Goal: Task Accomplishment & Management: Manage account settings

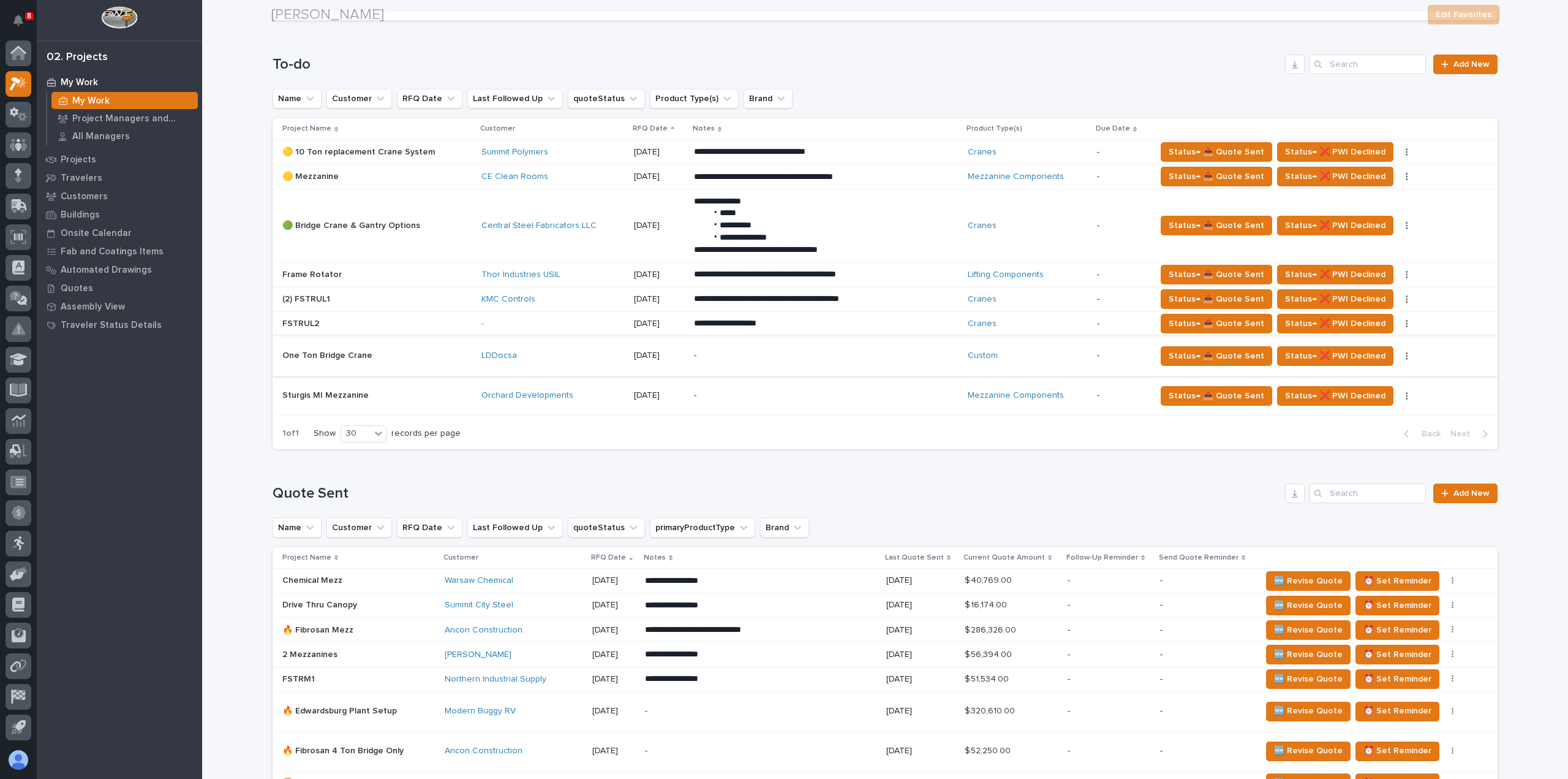
scroll to position [245, 0]
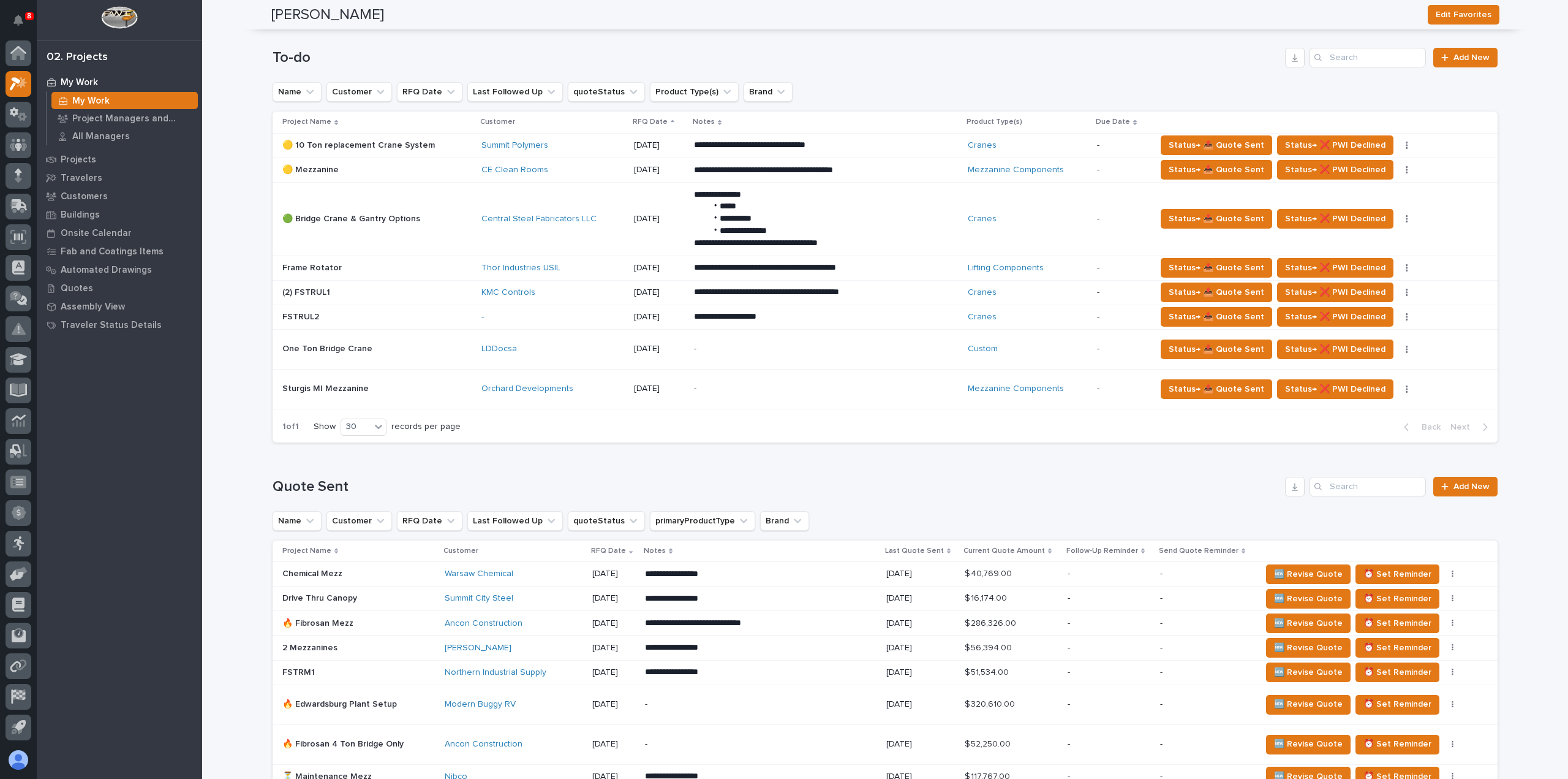
click at [766, 356] on div "-" at bounding box center [801, 349] width 214 height 28
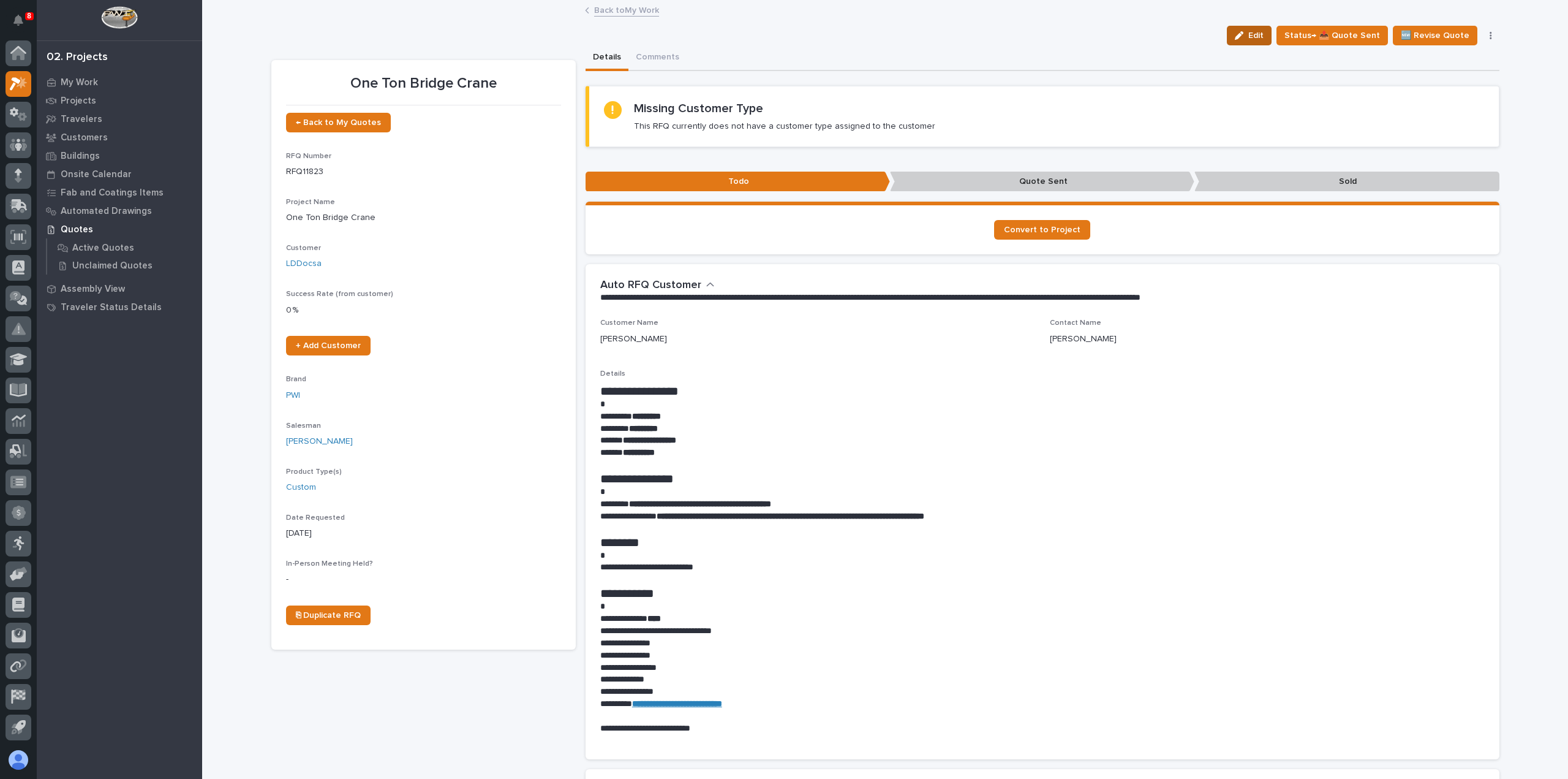
click at [1260, 41] on button "Edit" at bounding box center [1249, 35] width 45 height 19
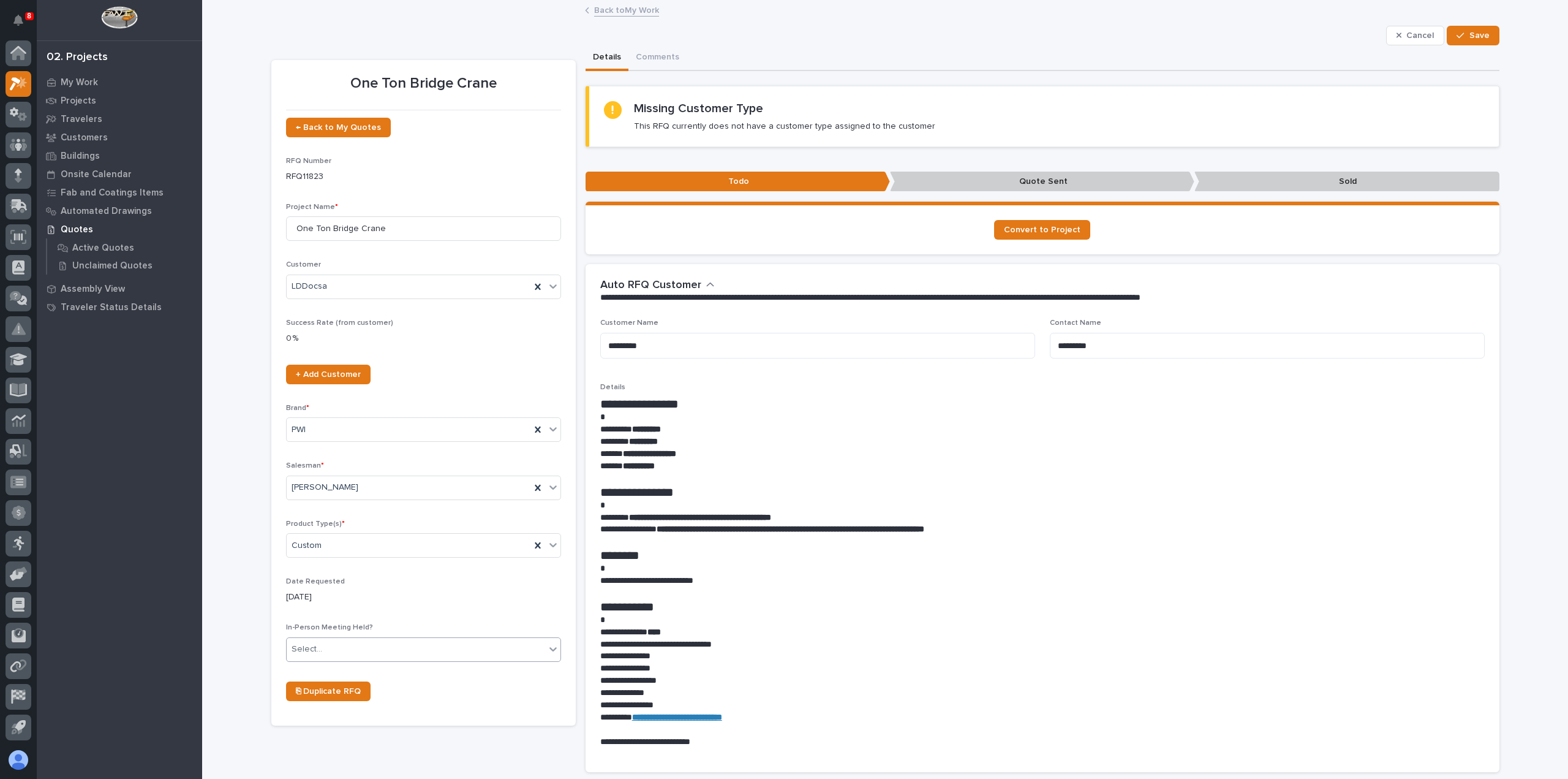
click at [510, 651] on div "Select..." at bounding box center [416, 649] width 259 height 20
click at [497, 691] on div "No" at bounding box center [418, 692] width 274 height 22
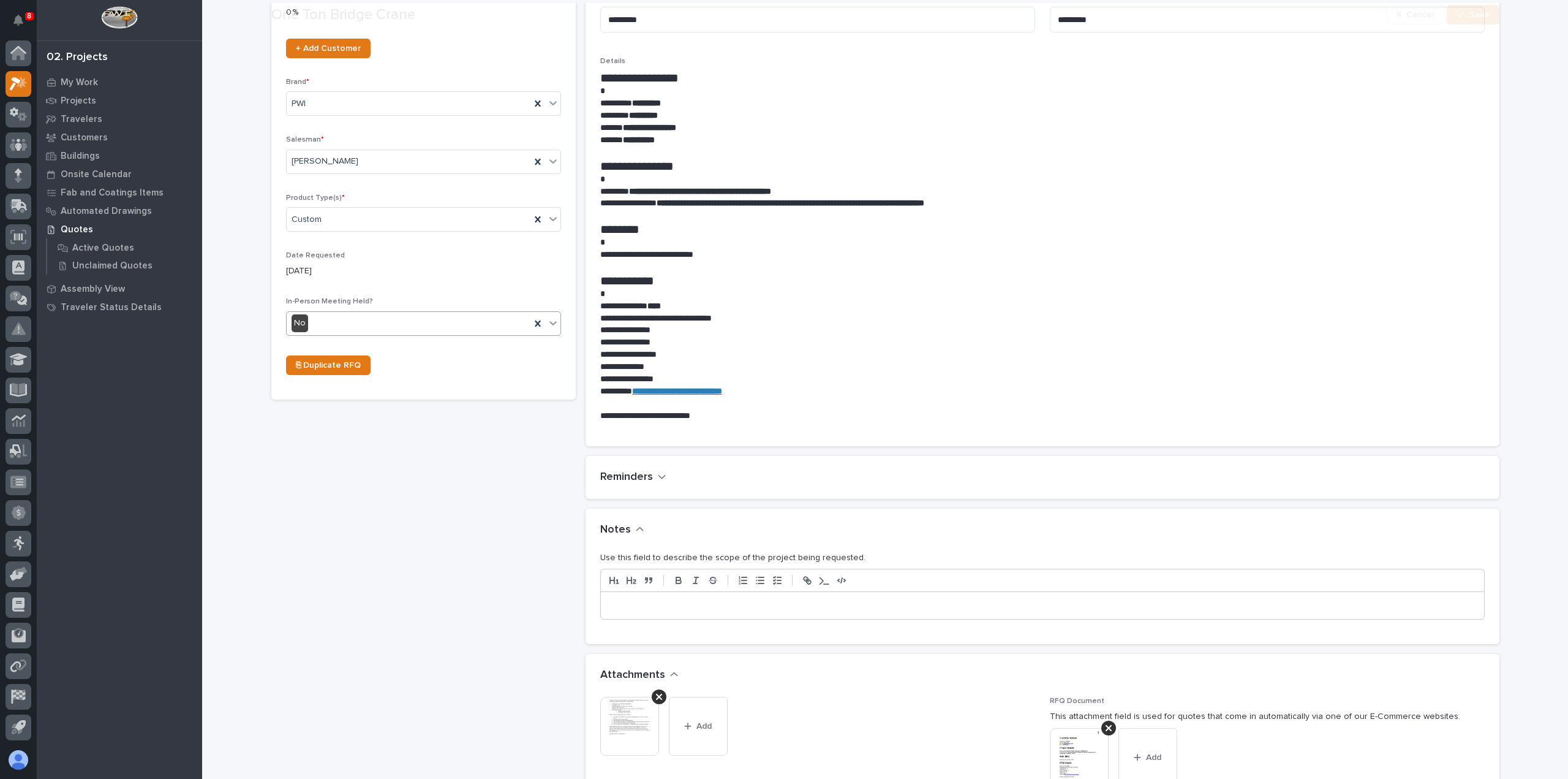
scroll to position [429, 0]
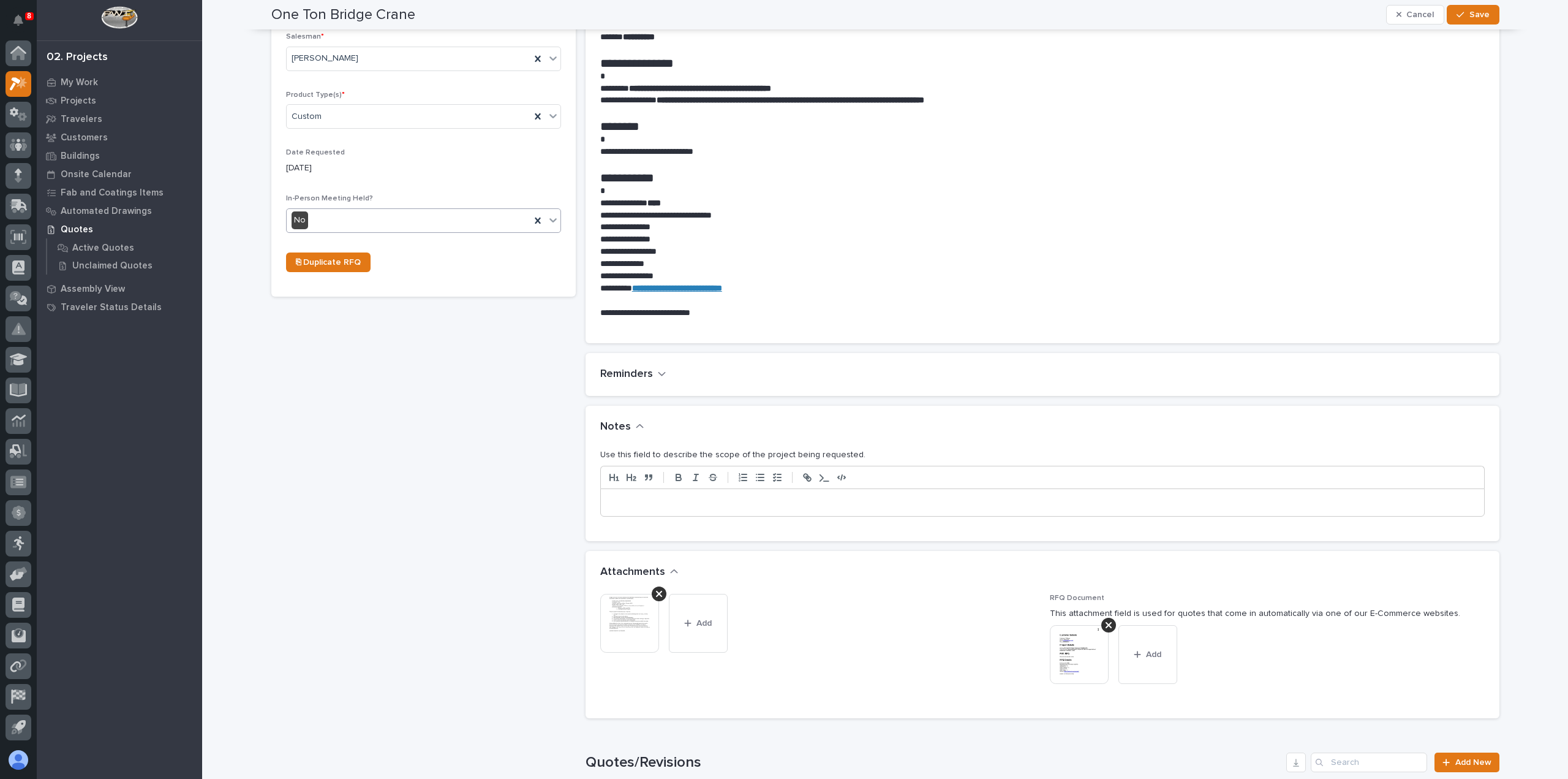
click at [742, 504] on p at bounding box center [1042, 503] width 865 height 13
click at [1474, 14] on span "Save" at bounding box center [1480, 14] width 20 height 11
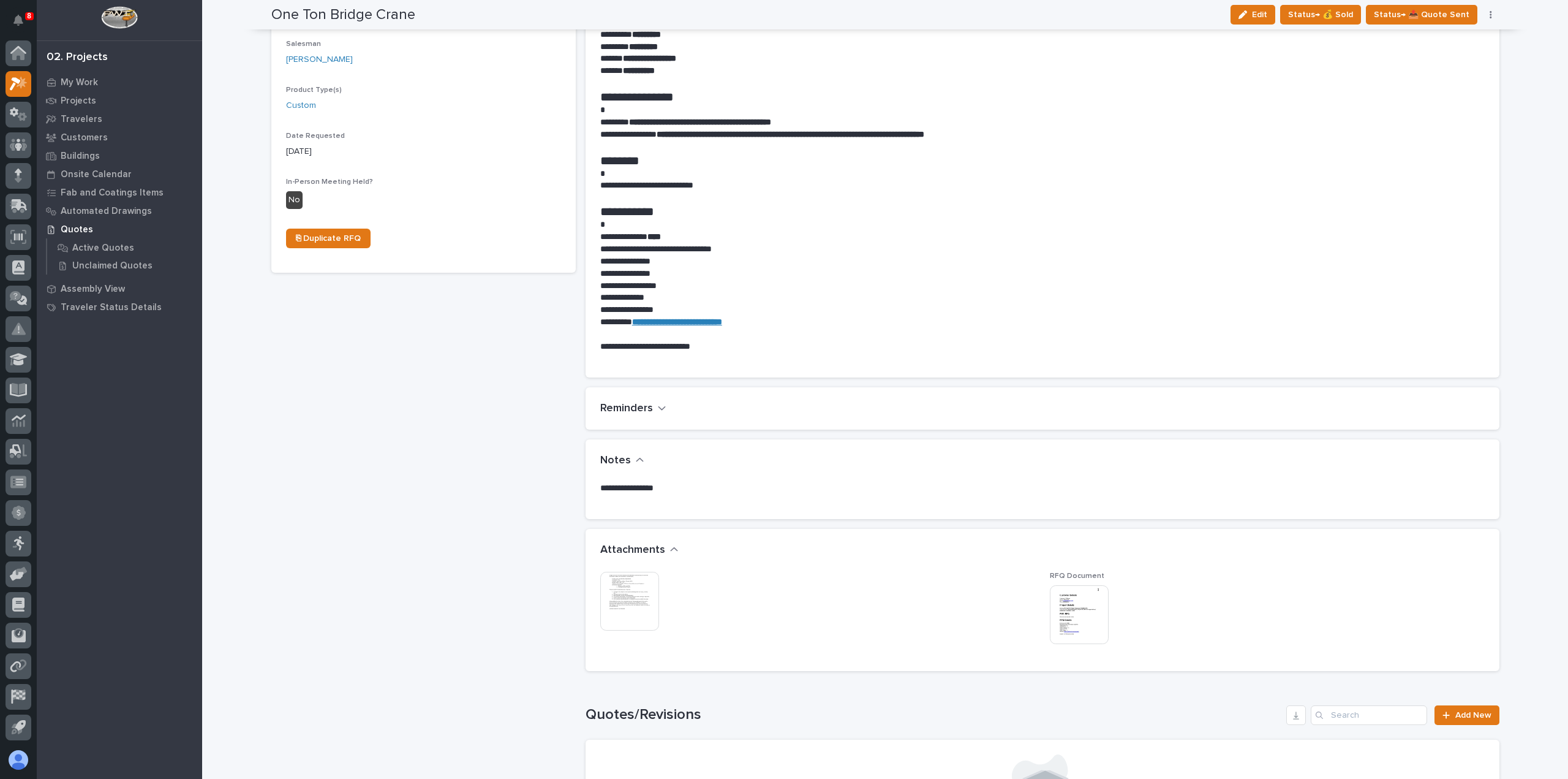
scroll to position [0, 0]
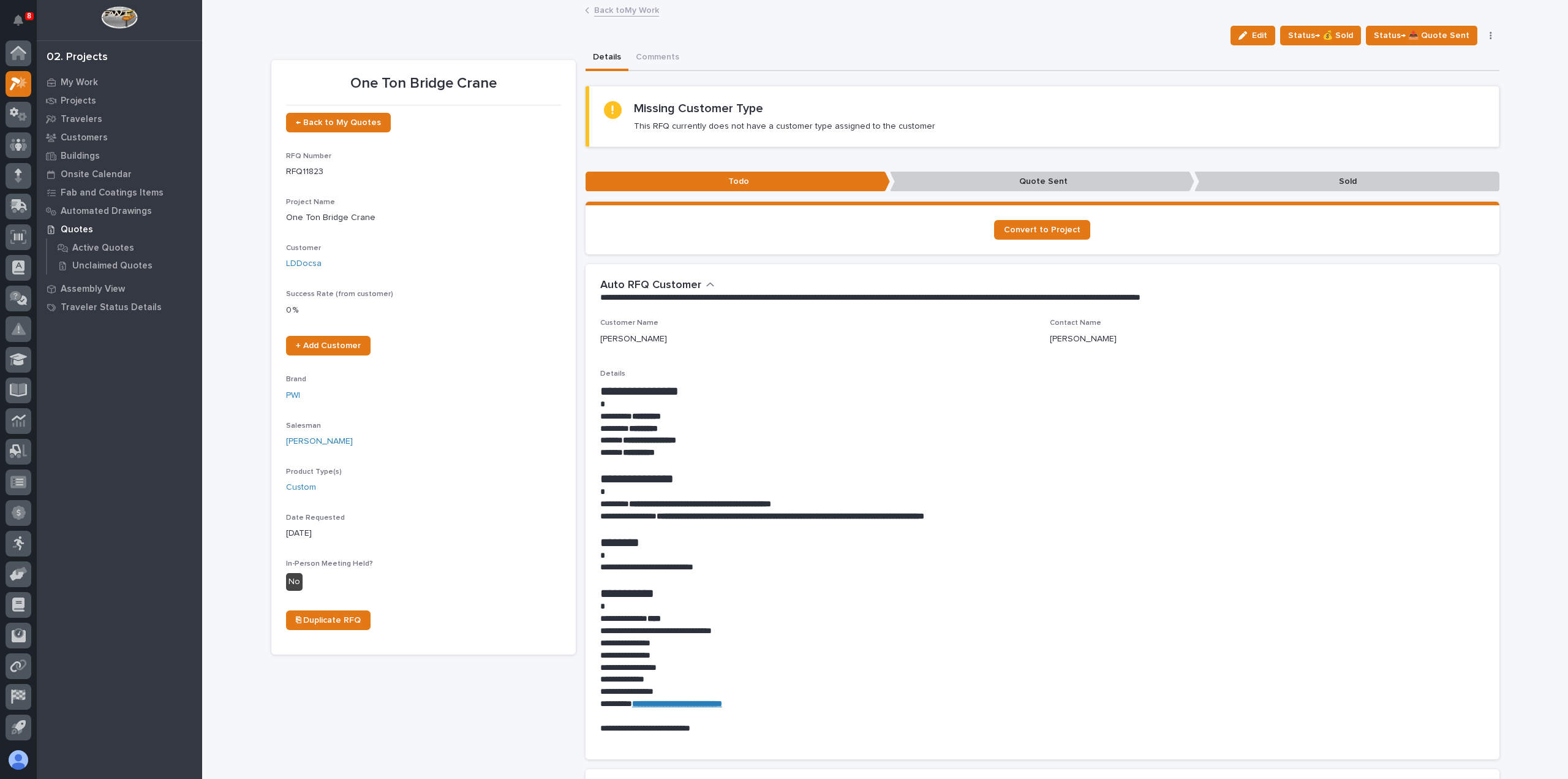
click at [619, 8] on link "Back to My Work" at bounding box center [626, 9] width 65 height 14
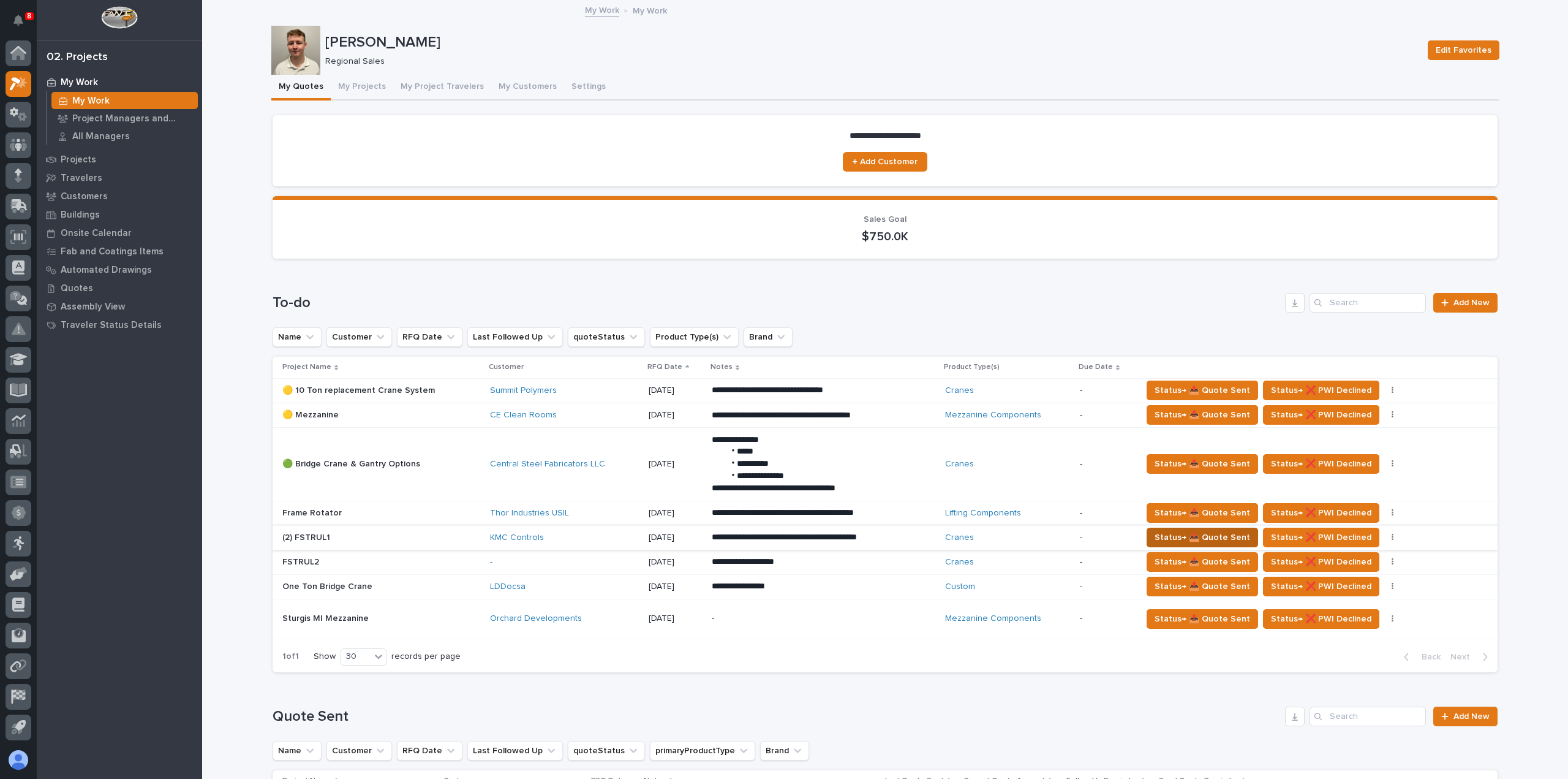
click at [1183, 540] on span "Status→ 📤 Quote Sent" at bounding box center [1202, 537] width 96 height 14
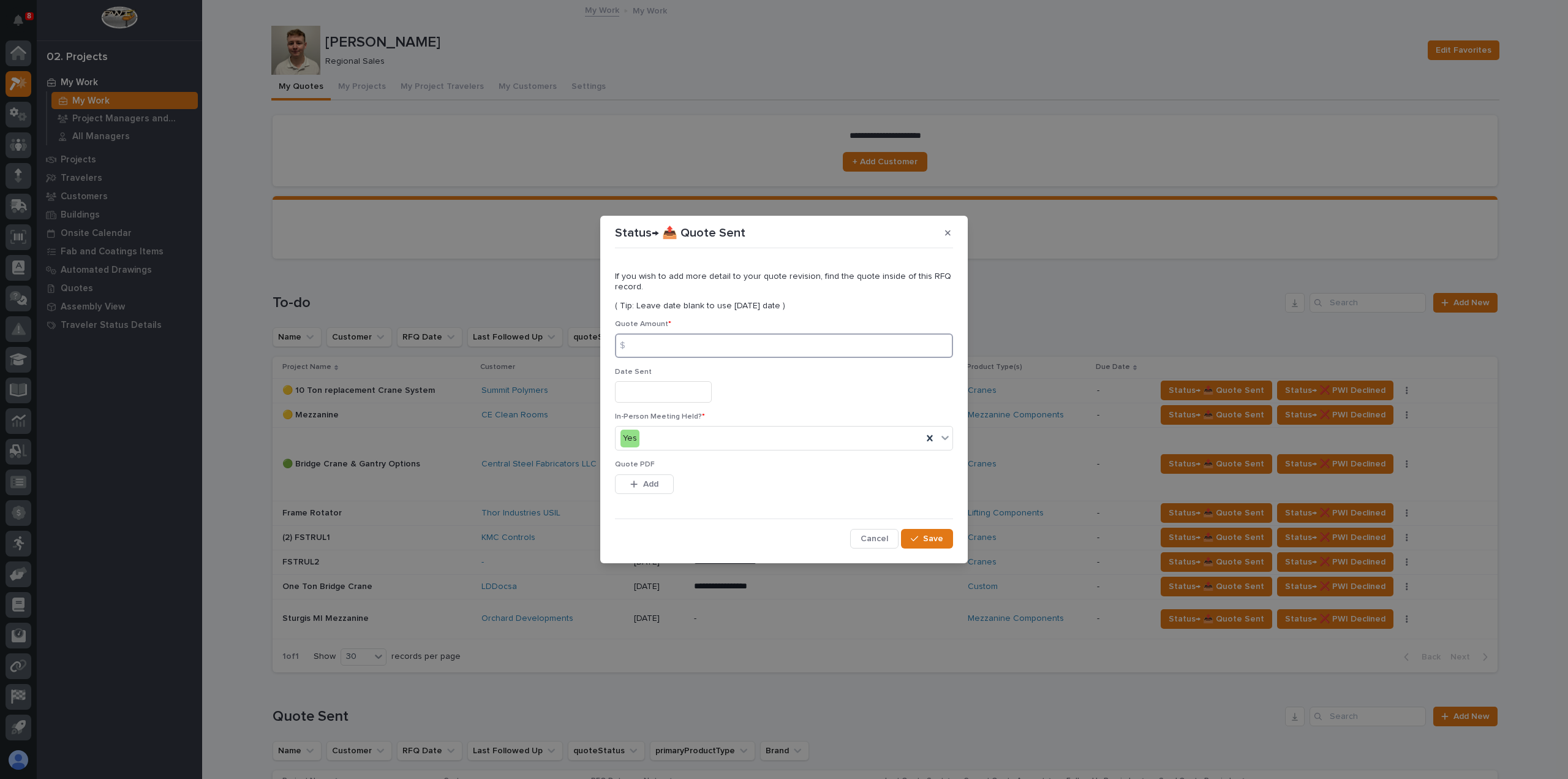
click at [680, 340] on input at bounding box center [784, 345] width 338 height 24
type input "65307"
click at [687, 393] on input "text" at bounding box center [663, 392] width 97 height 22
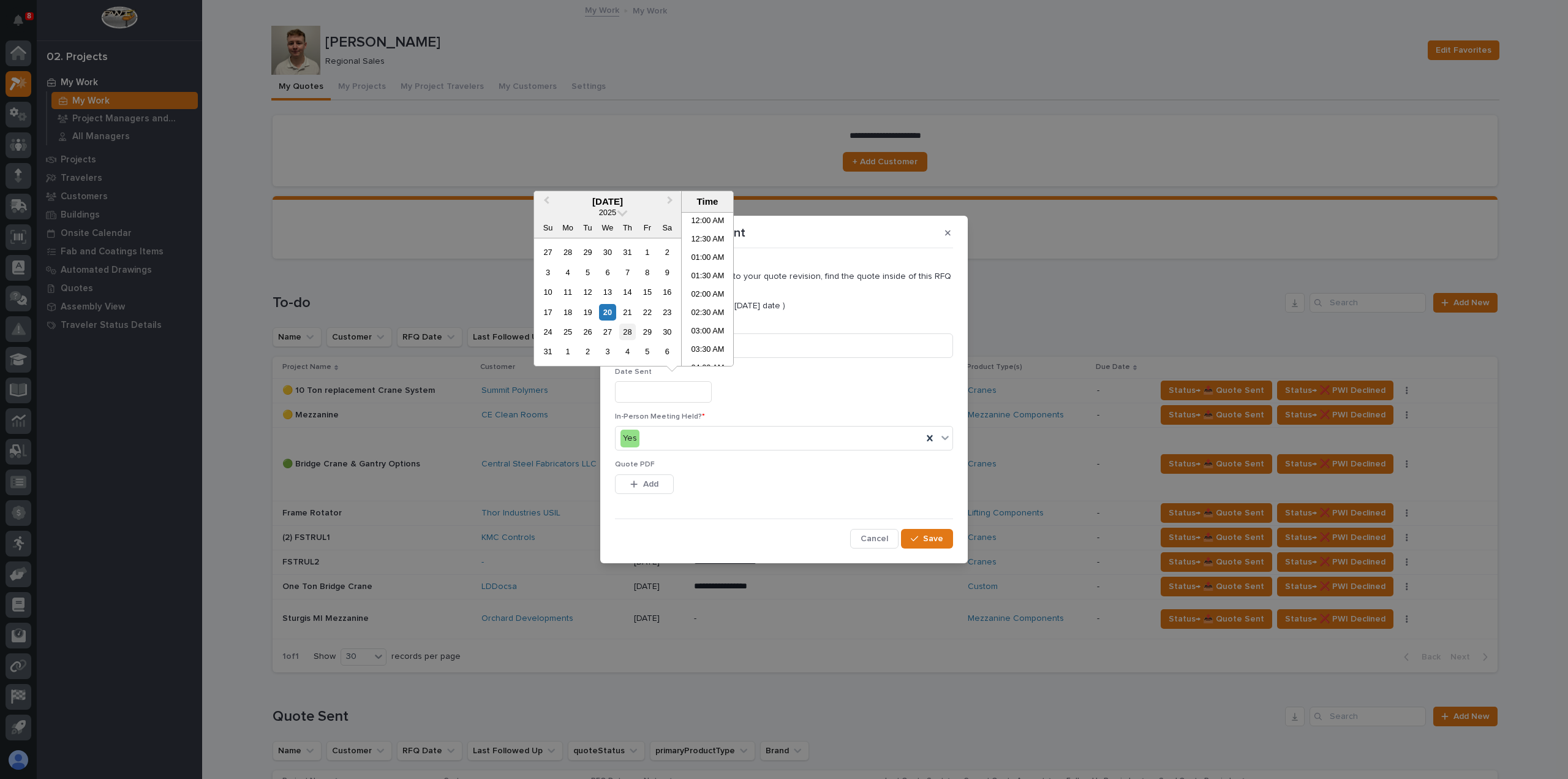
scroll to position [300, 0]
click at [609, 309] on div "20" at bounding box center [608, 313] width 17 height 17
type input "**********"
click at [655, 481] on span "Add" at bounding box center [651, 483] width 15 height 11
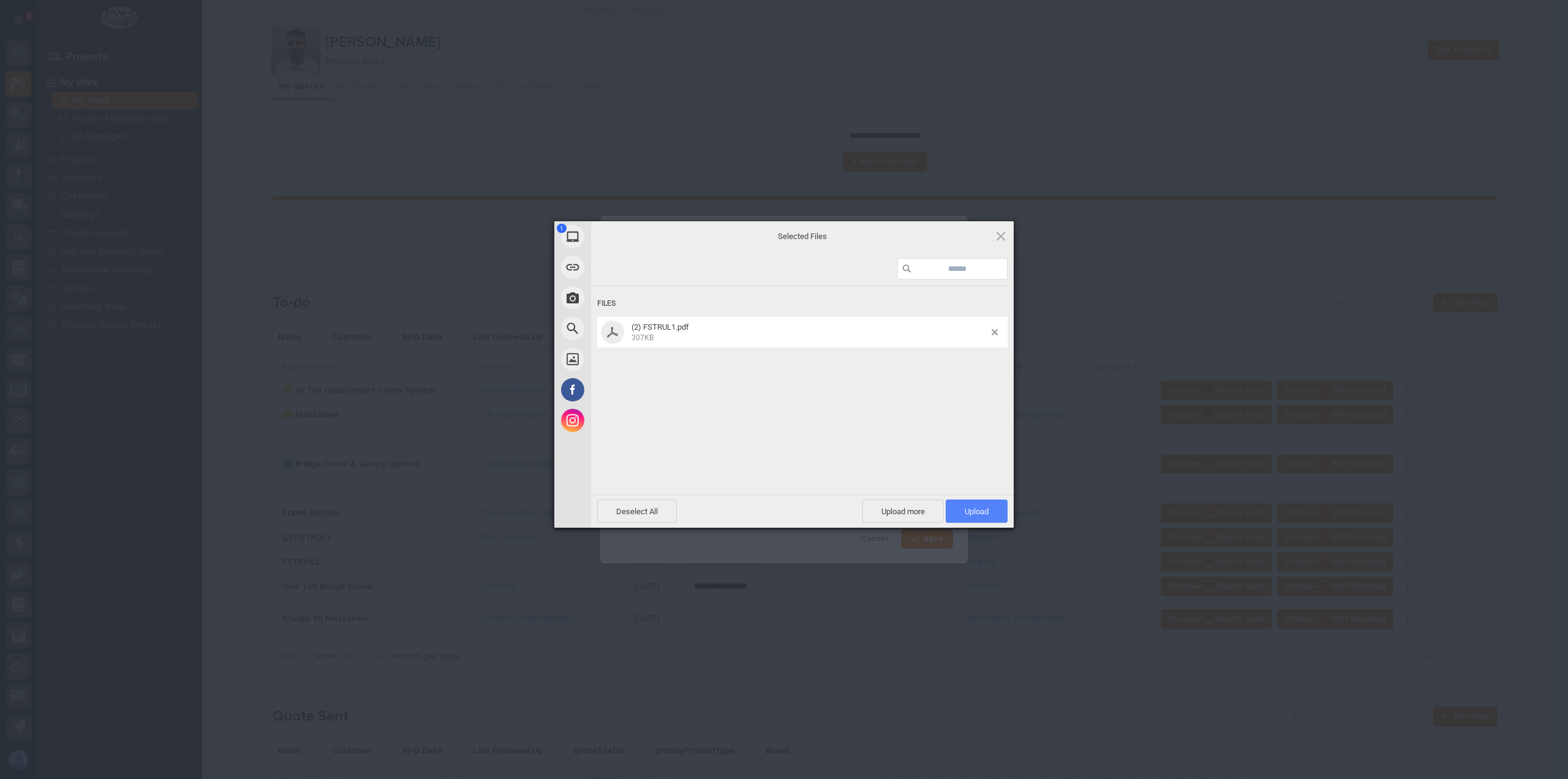
click at [988, 509] on span "Upload 1" at bounding box center [976, 511] width 24 height 9
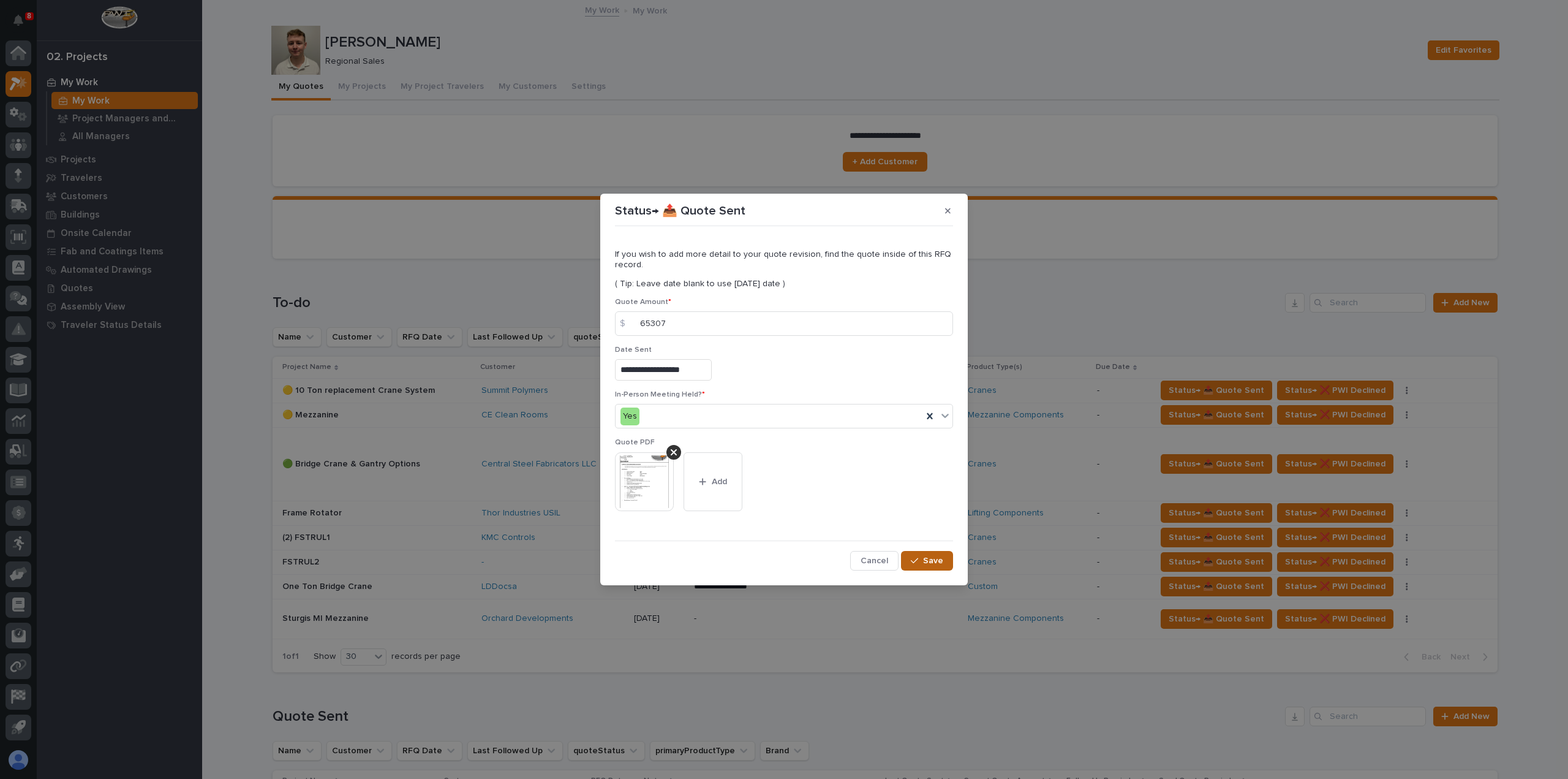
click at [942, 561] on span "Save" at bounding box center [934, 561] width 20 height 11
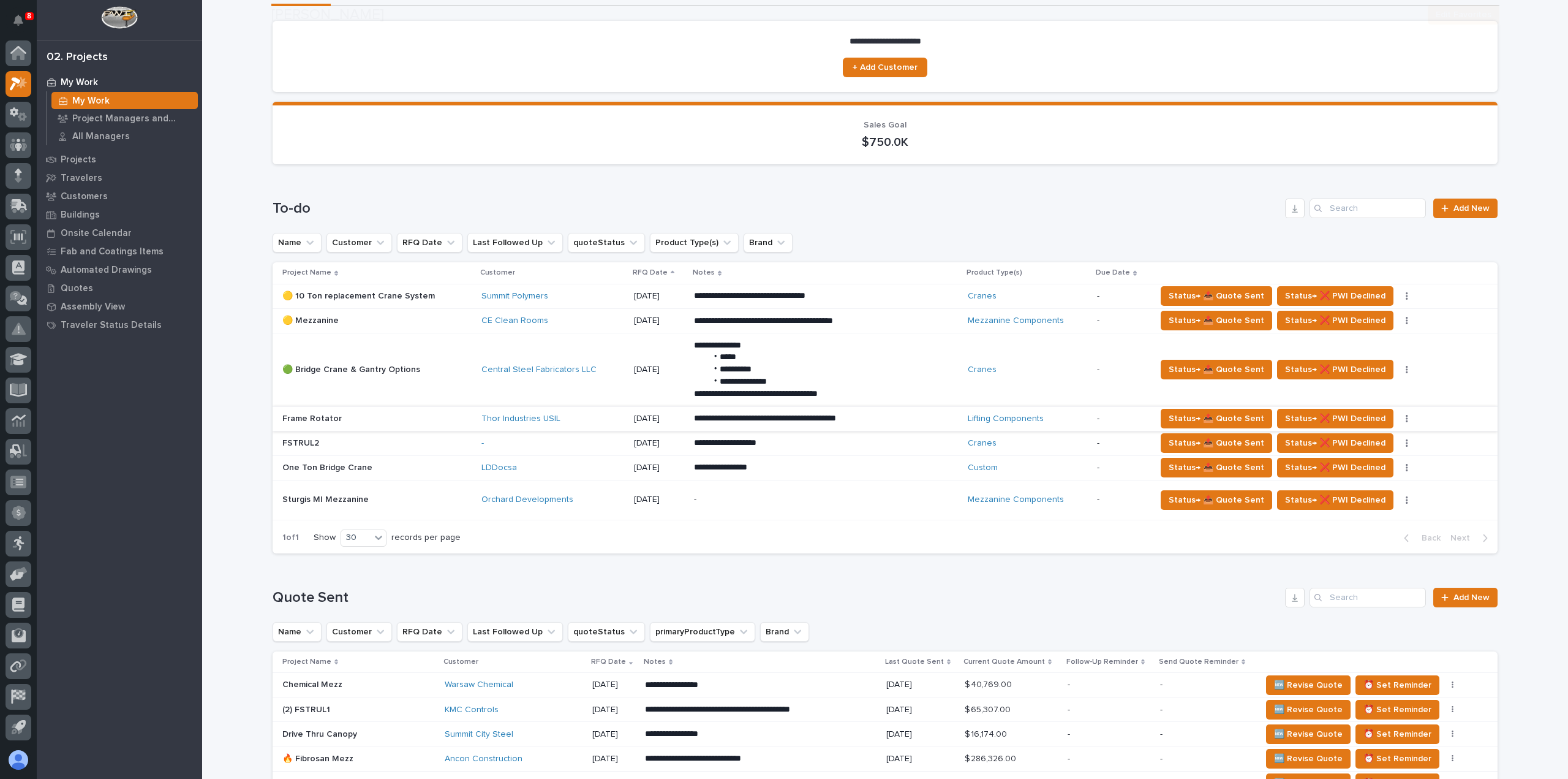
scroll to position [123, 0]
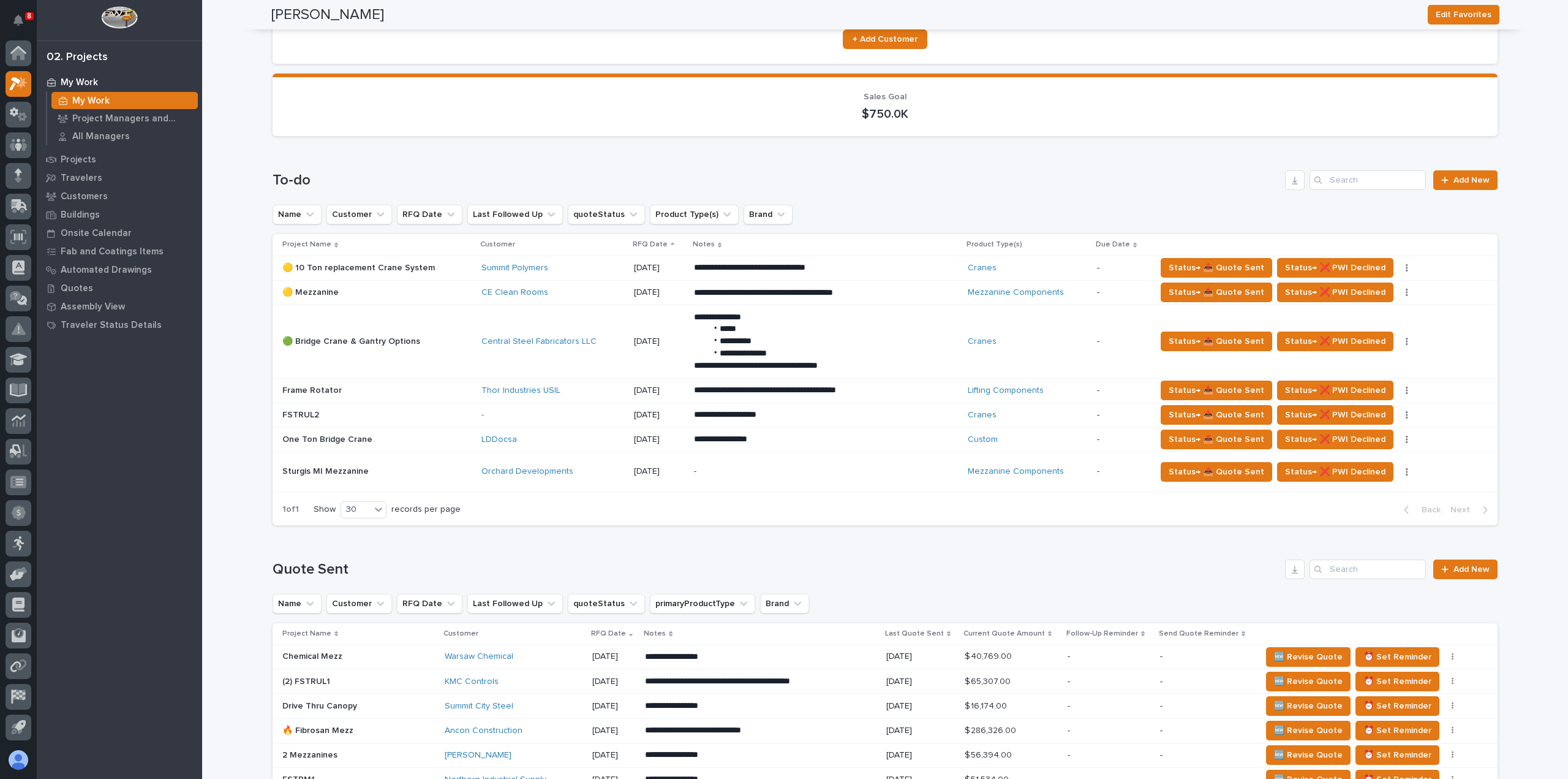
click at [425, 421] on div "FSTRUL2 FSTRUL2" at bounding box center [376, 415] width 189 height 20
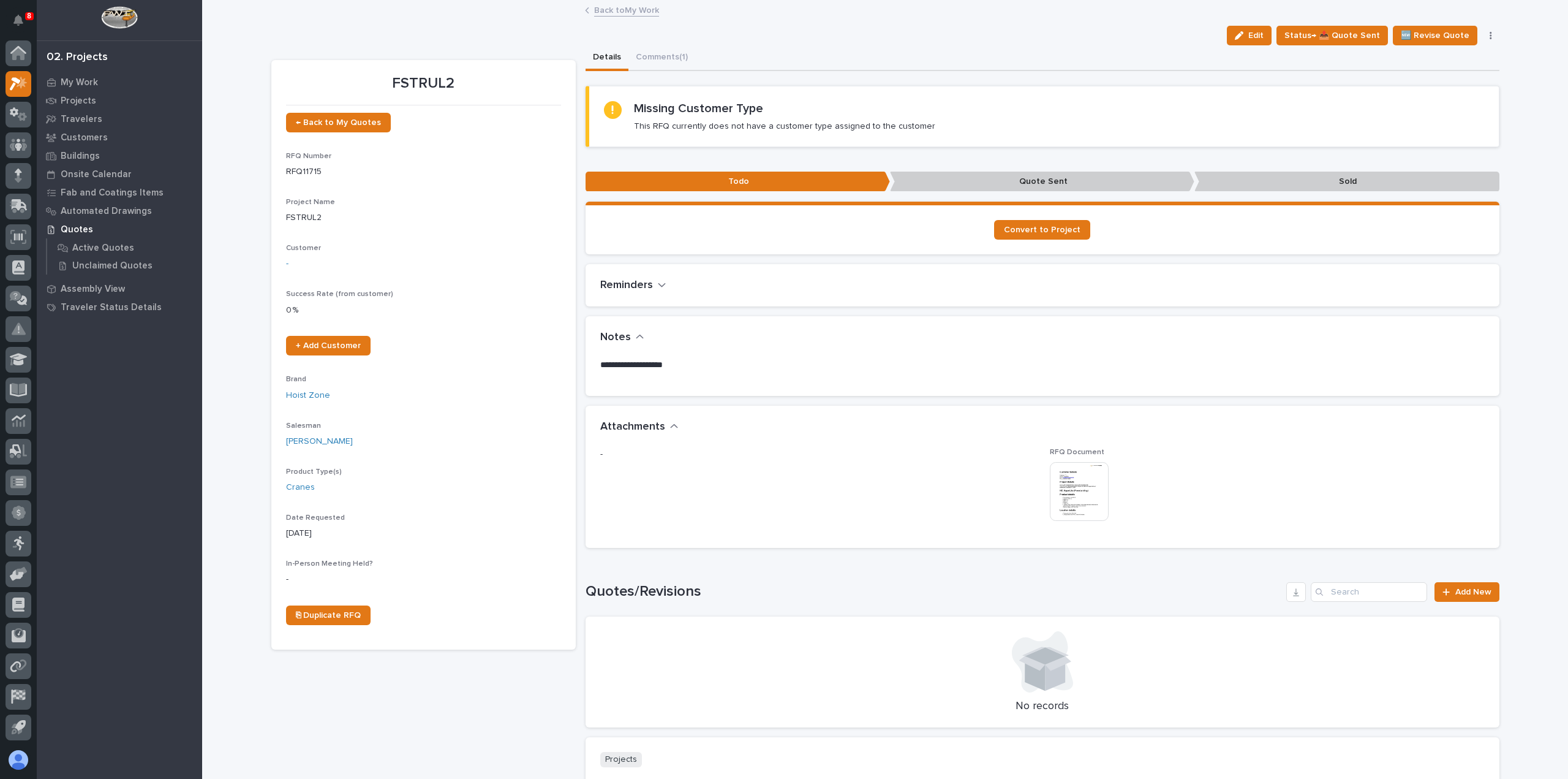
click at [1075, 491] on img at bounding box center [1080, 492] width 59 height 59
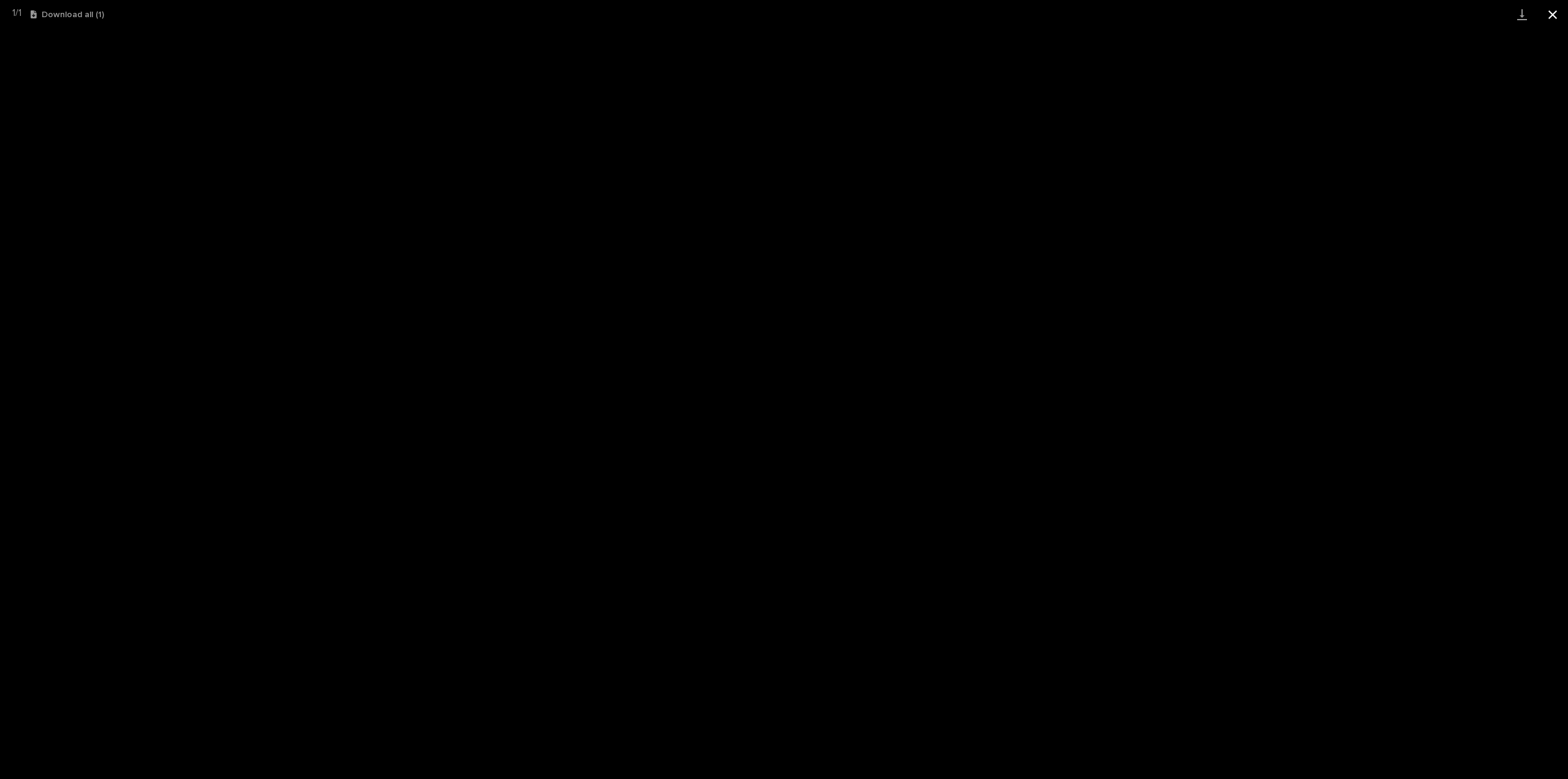
click at [1560, 18] on button "Close gallery" at bounding box center [1553, 14] width 30 height 29
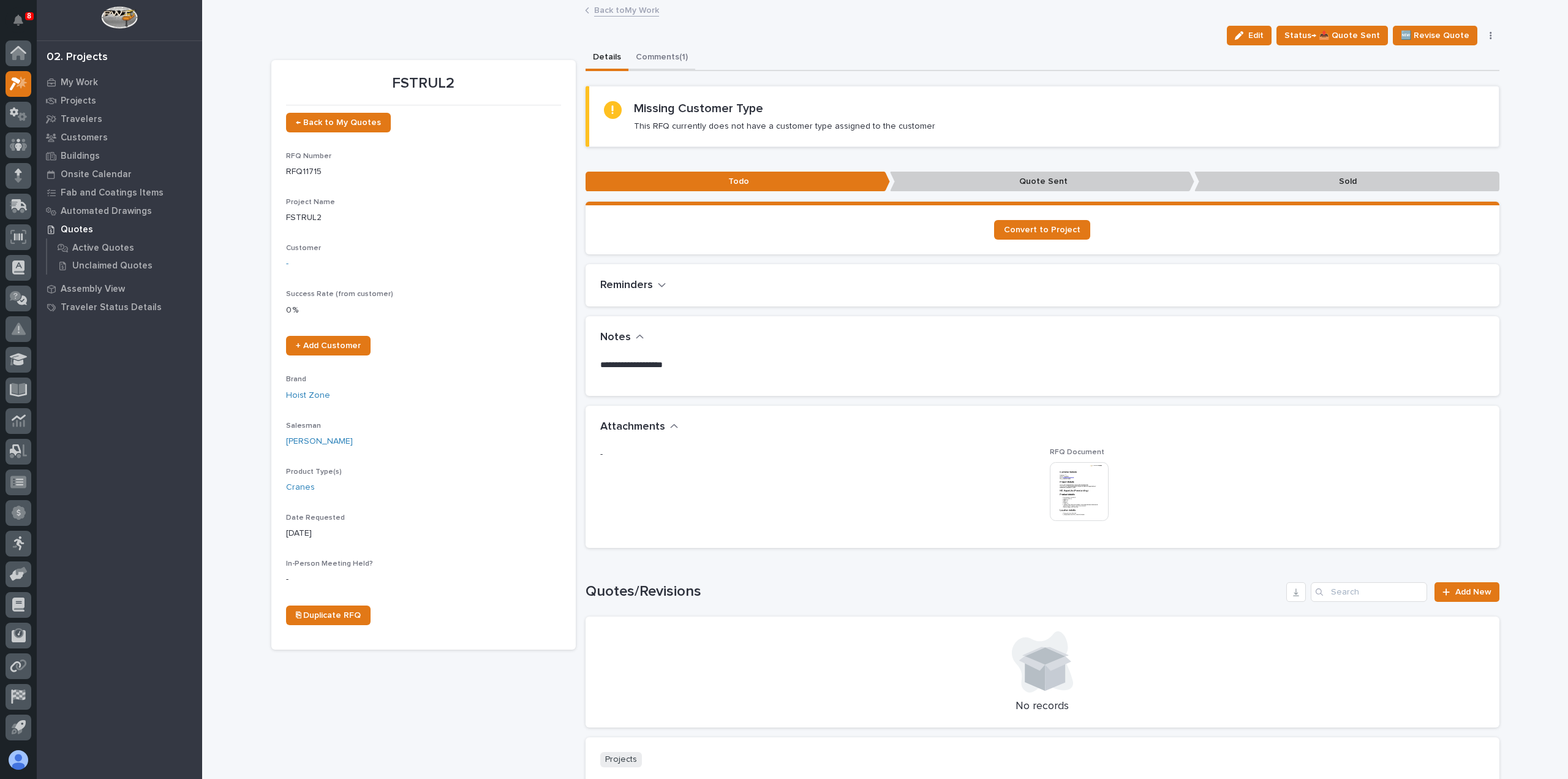
click at [650, 61] on button "Comments (1)" at bounding box center [661, 58] width 66 height 26
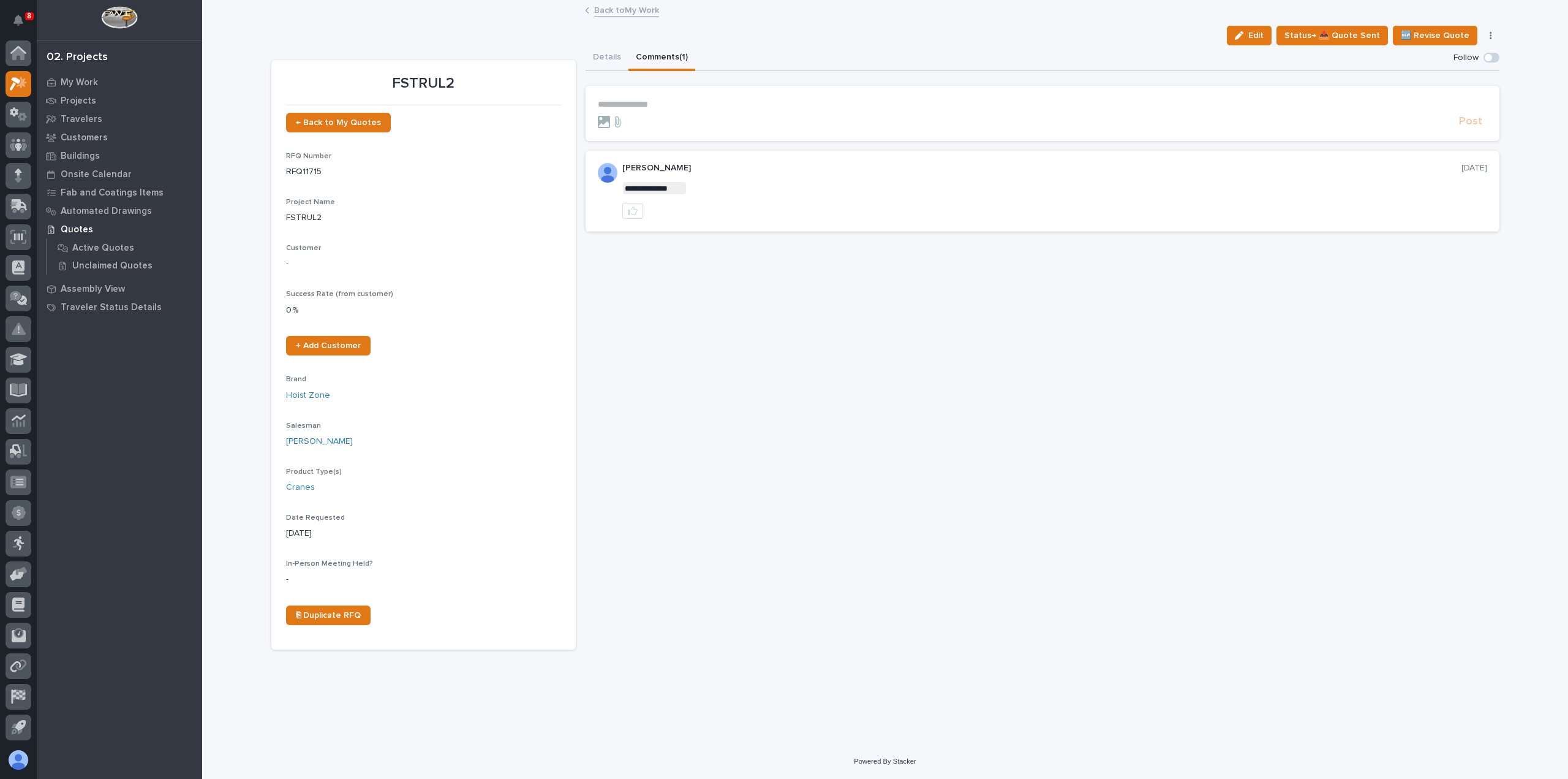
click at [625, 8] on link "Back to My Work" at bounding box center [626, 9] width 65 height 14
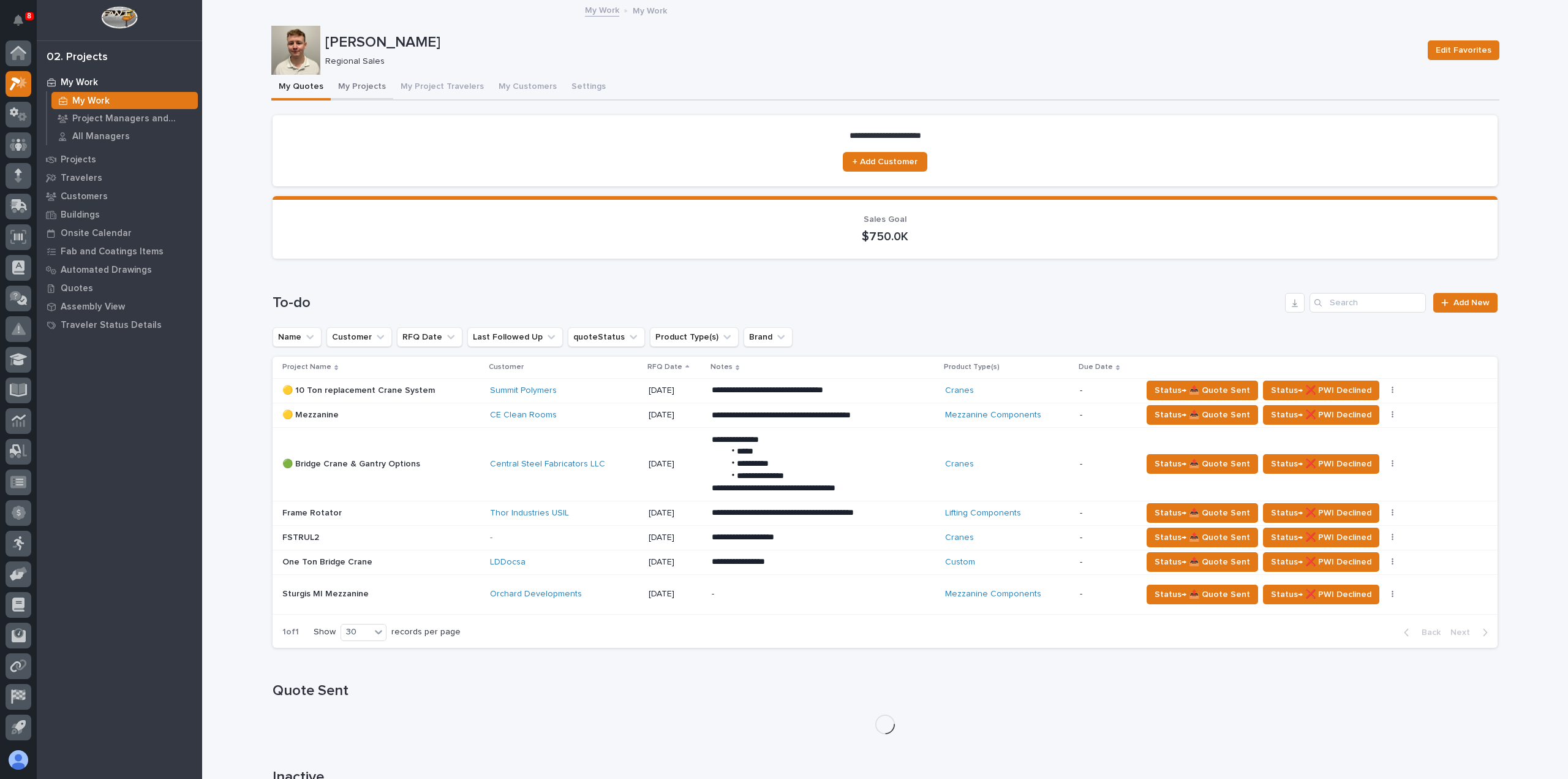
click at [357, 89] on button "My Projects" at bounding box center [362, 87] width 62 height 26
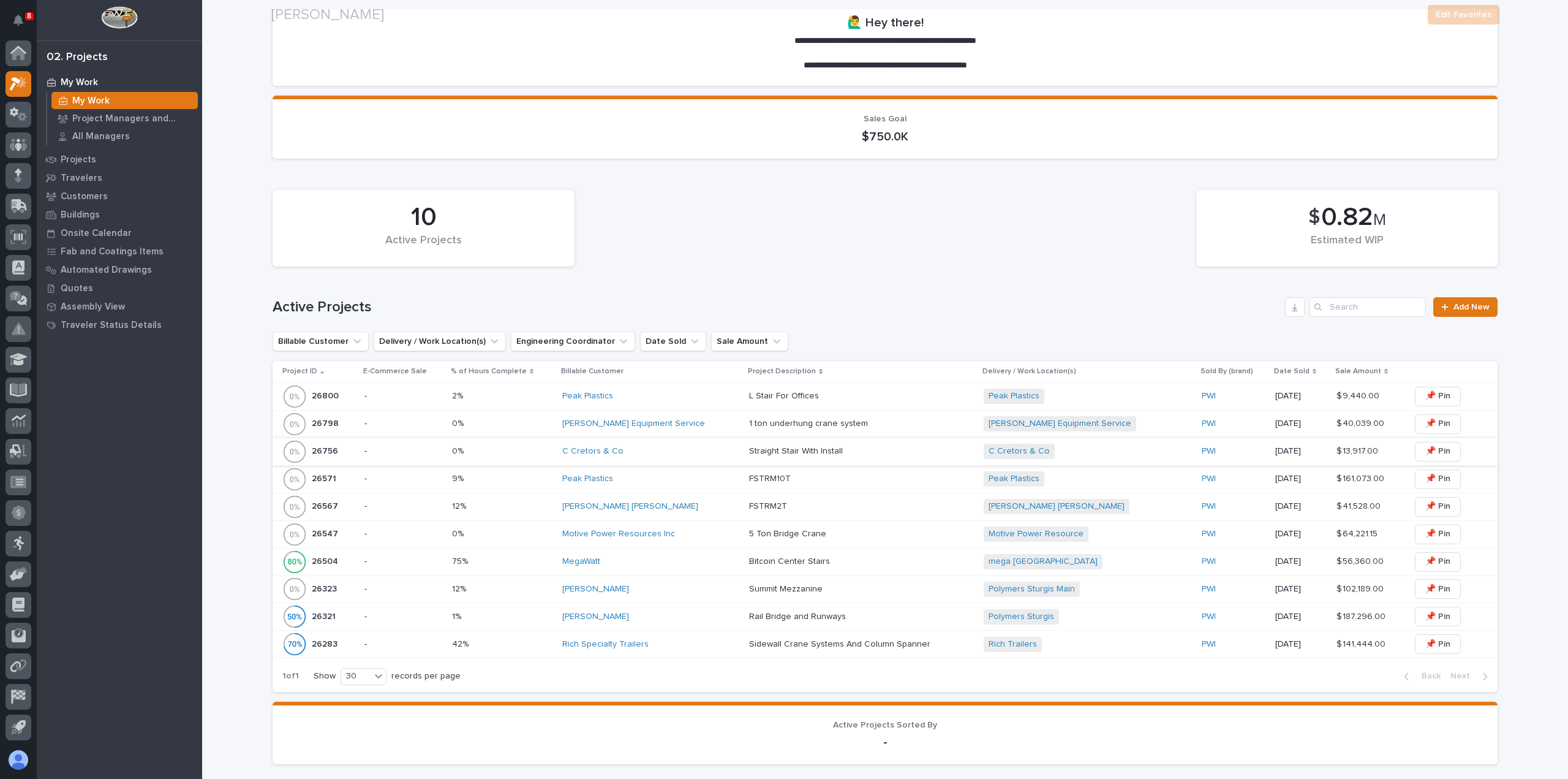
scroll to position [123, 0]
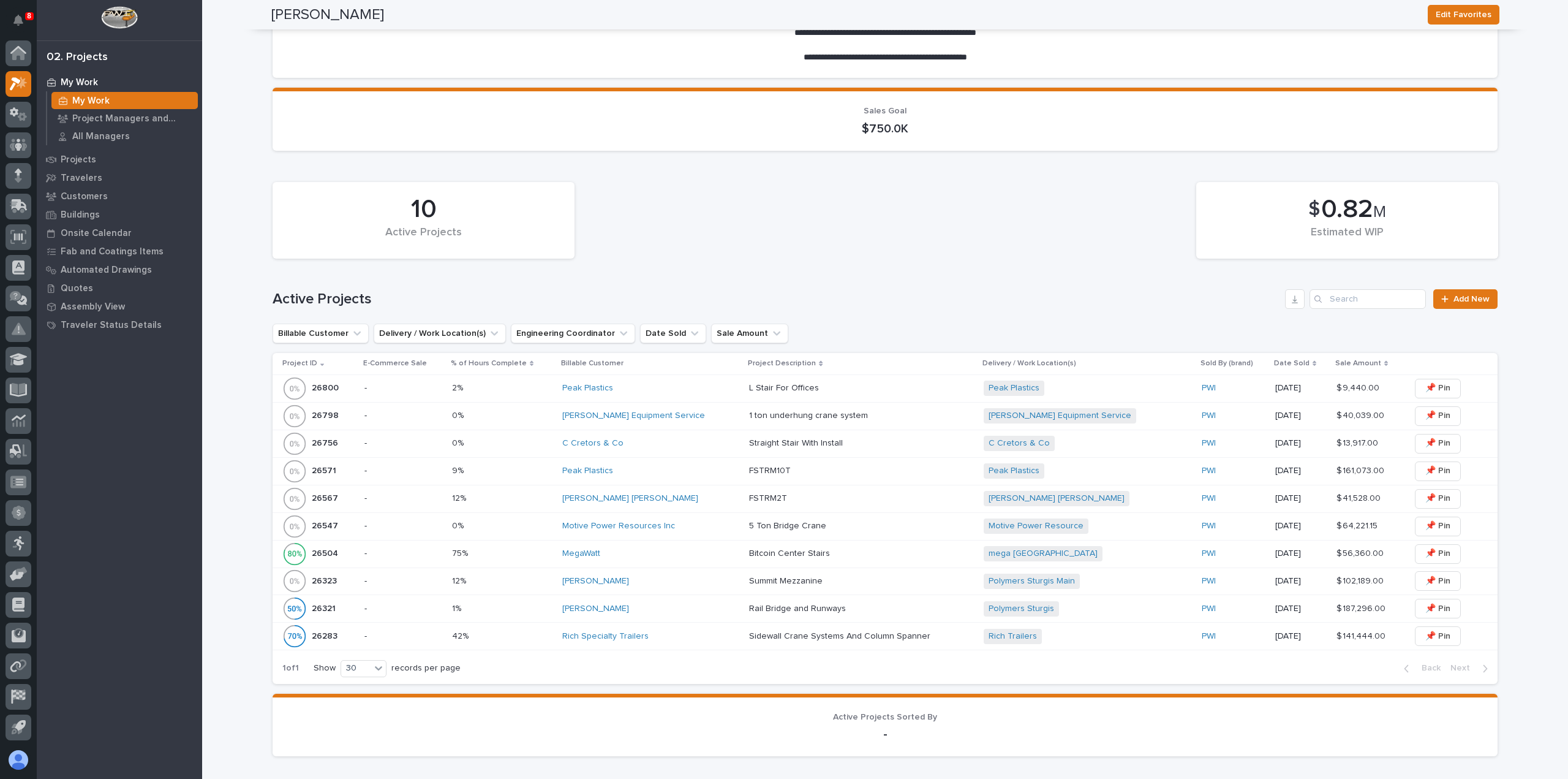
click at [691, 526] on div "Motive Power Resources Inc" at bounding box center [650, 526] width 177 height 10
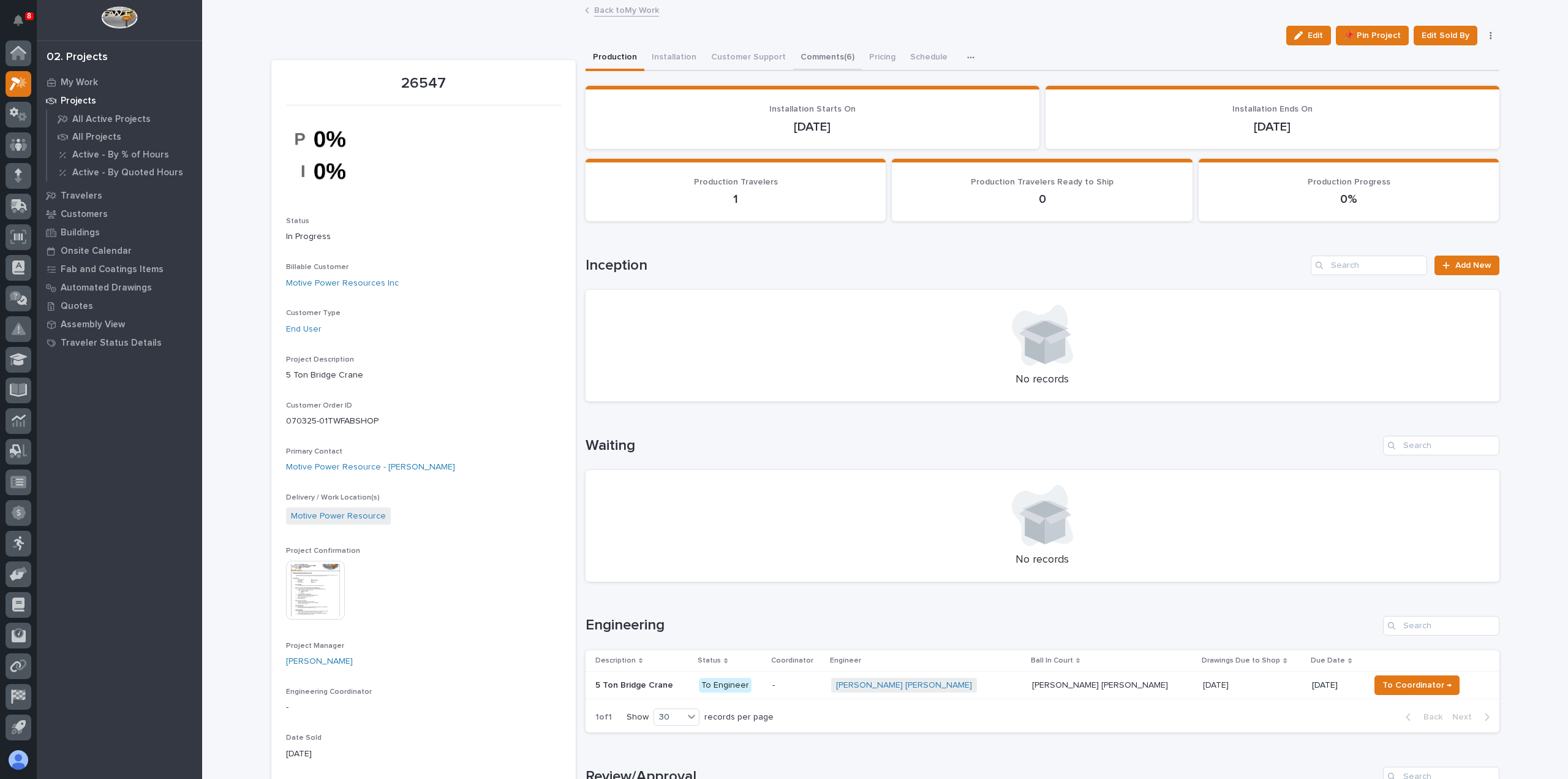
click at [813, 52] on button "Comments (6)" at bounding box center [828, 58] width 69 height 26
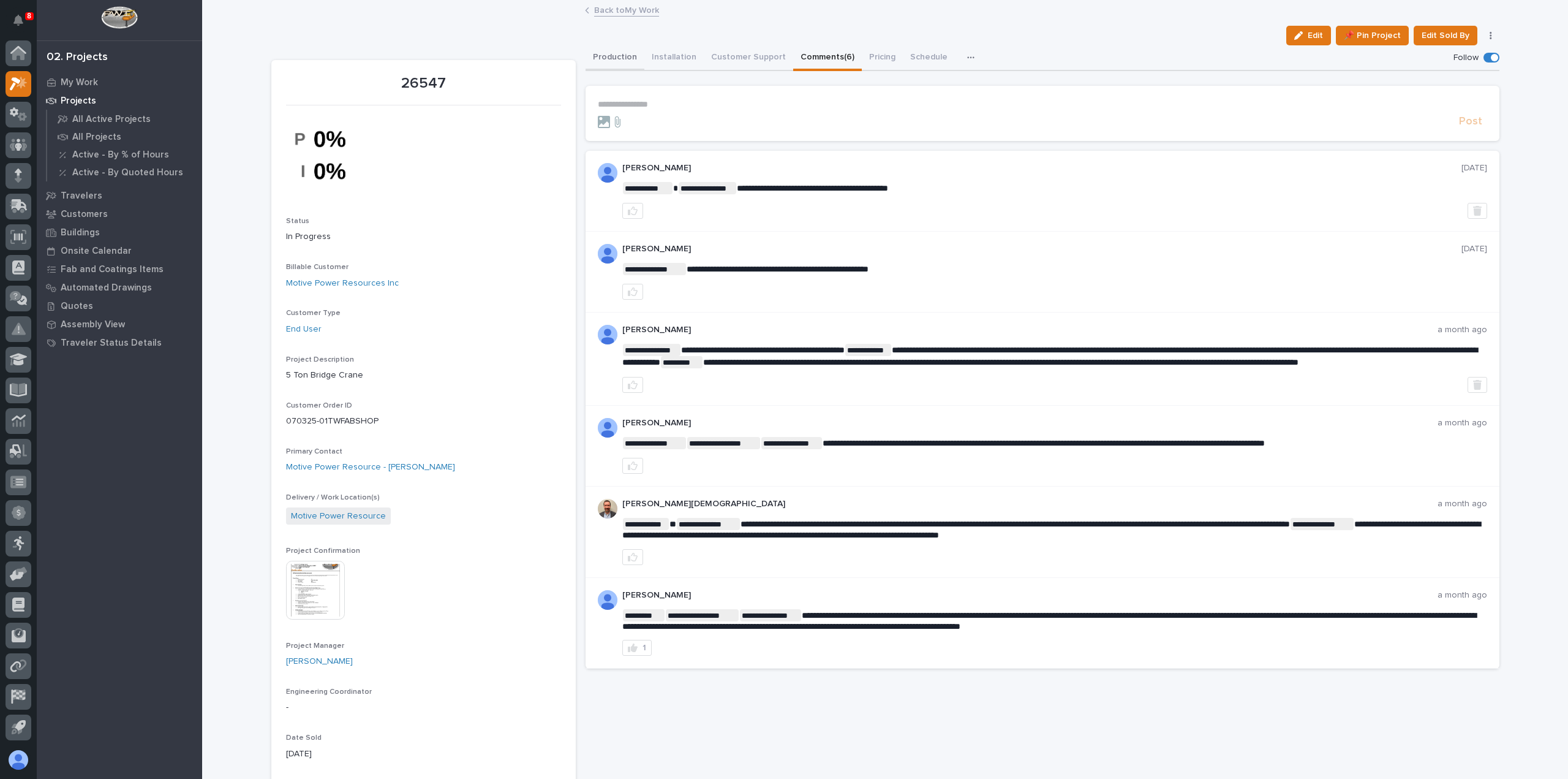
click at [628, 61] on button "Production" at bounding box center [615, 58] width 59 height 26
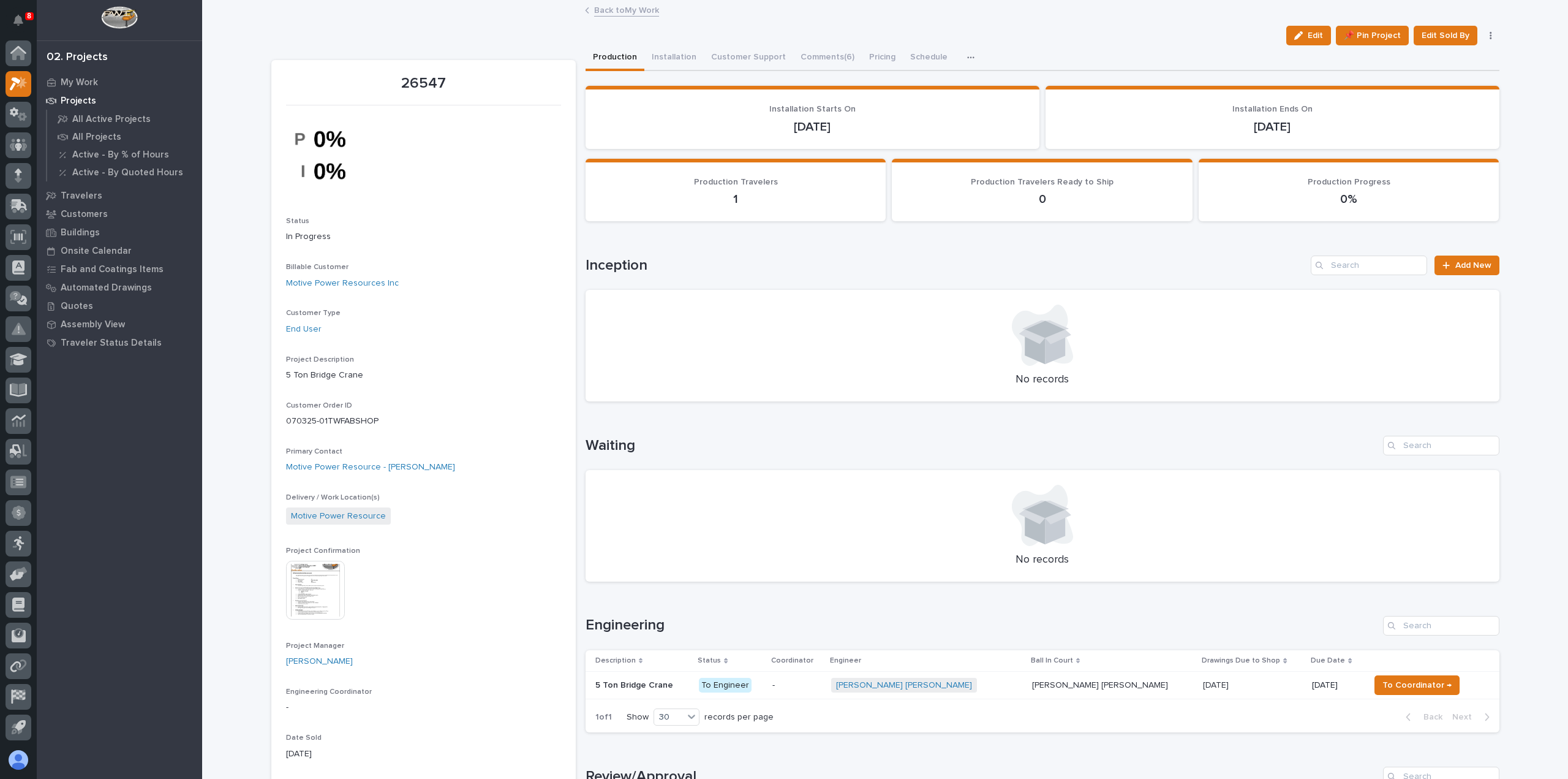
click at [634, 8] on link "Back to My Work" at bounding box center [626, 9] width 65 height 14
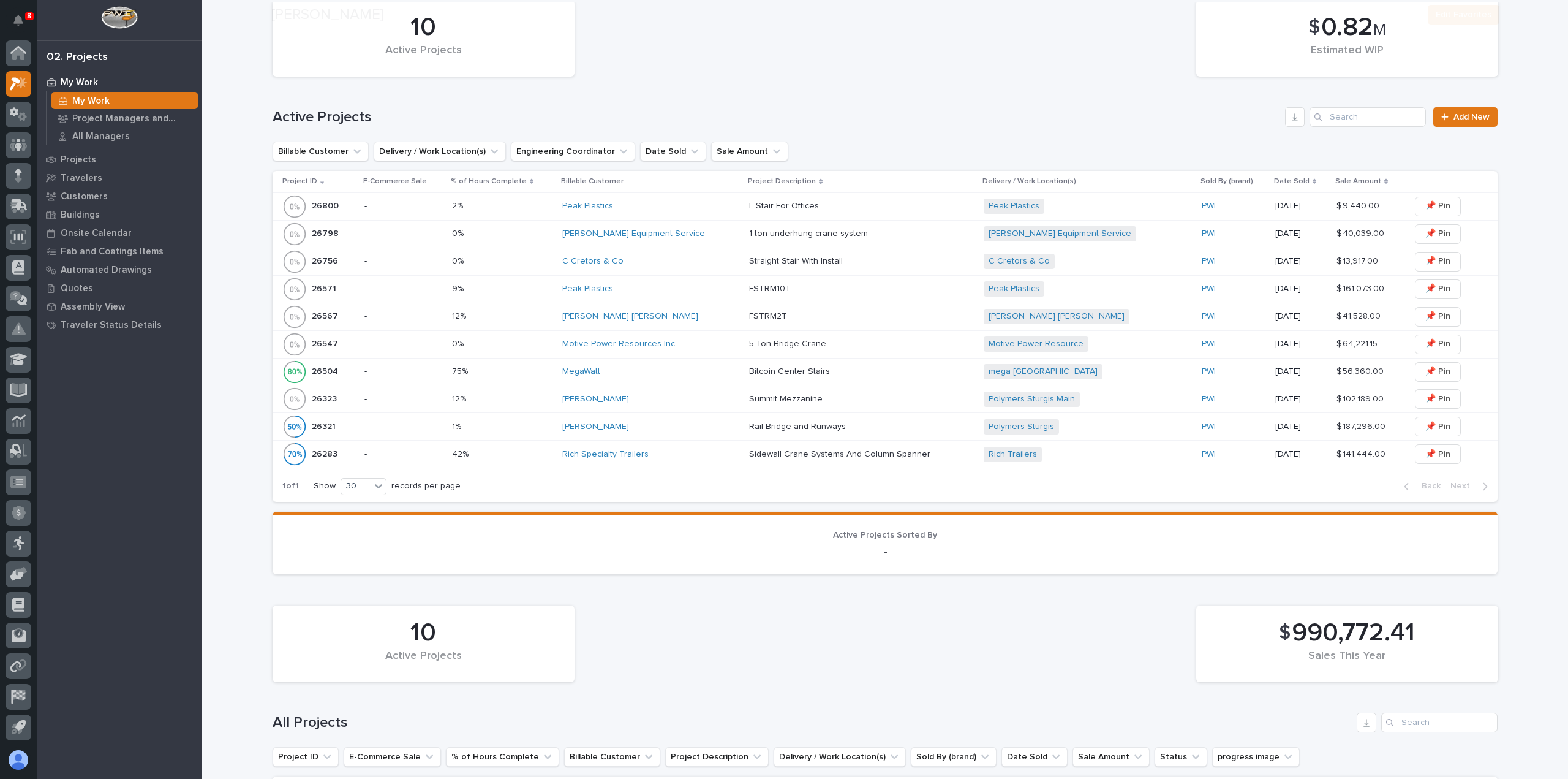
scroll to position [307, 0]
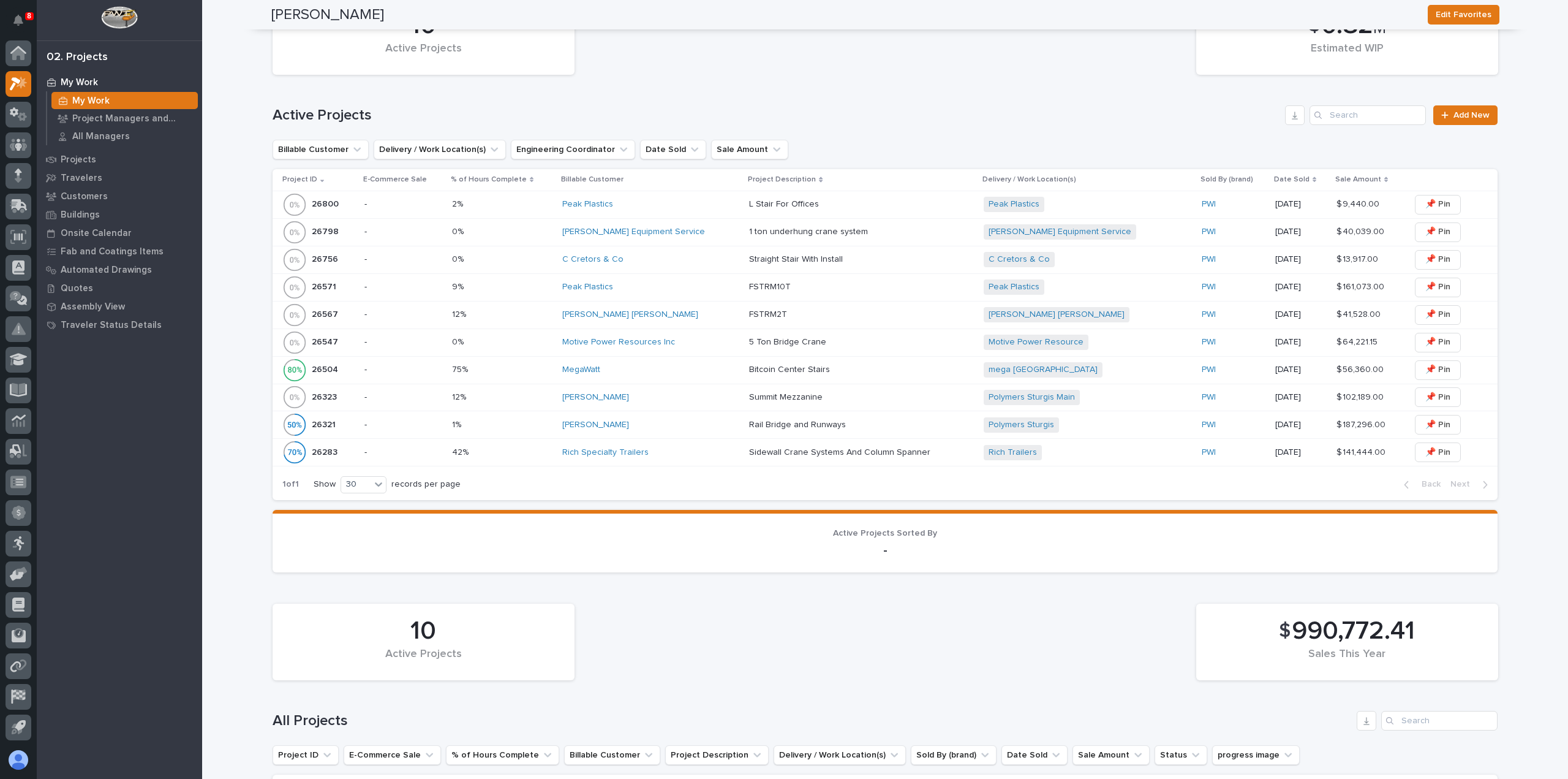
click at [704, 343] on div "Motive Power Resources Inc" at bounding box center [650, 342] width 177 height 10
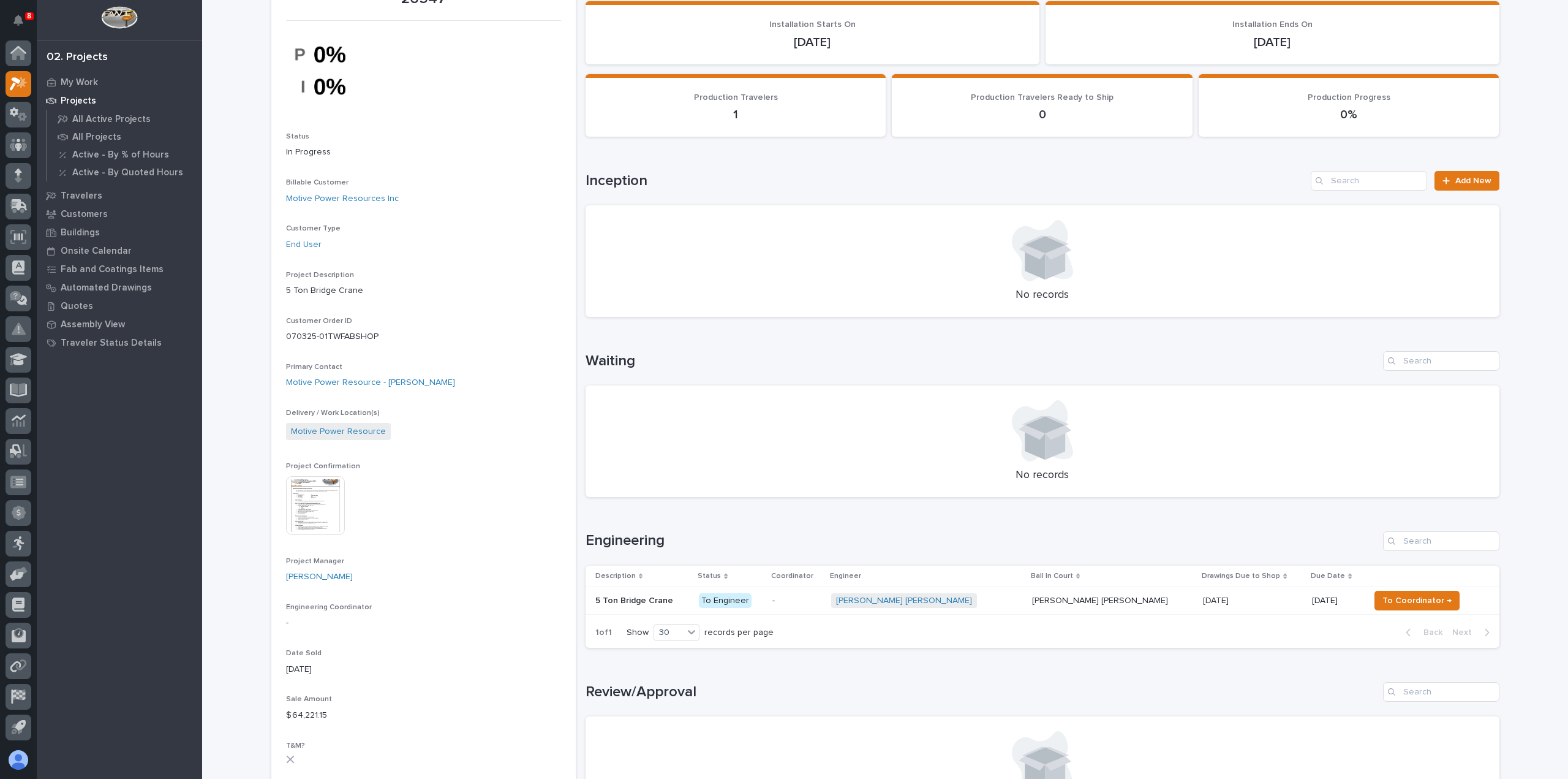
scroll to position [307, 0]
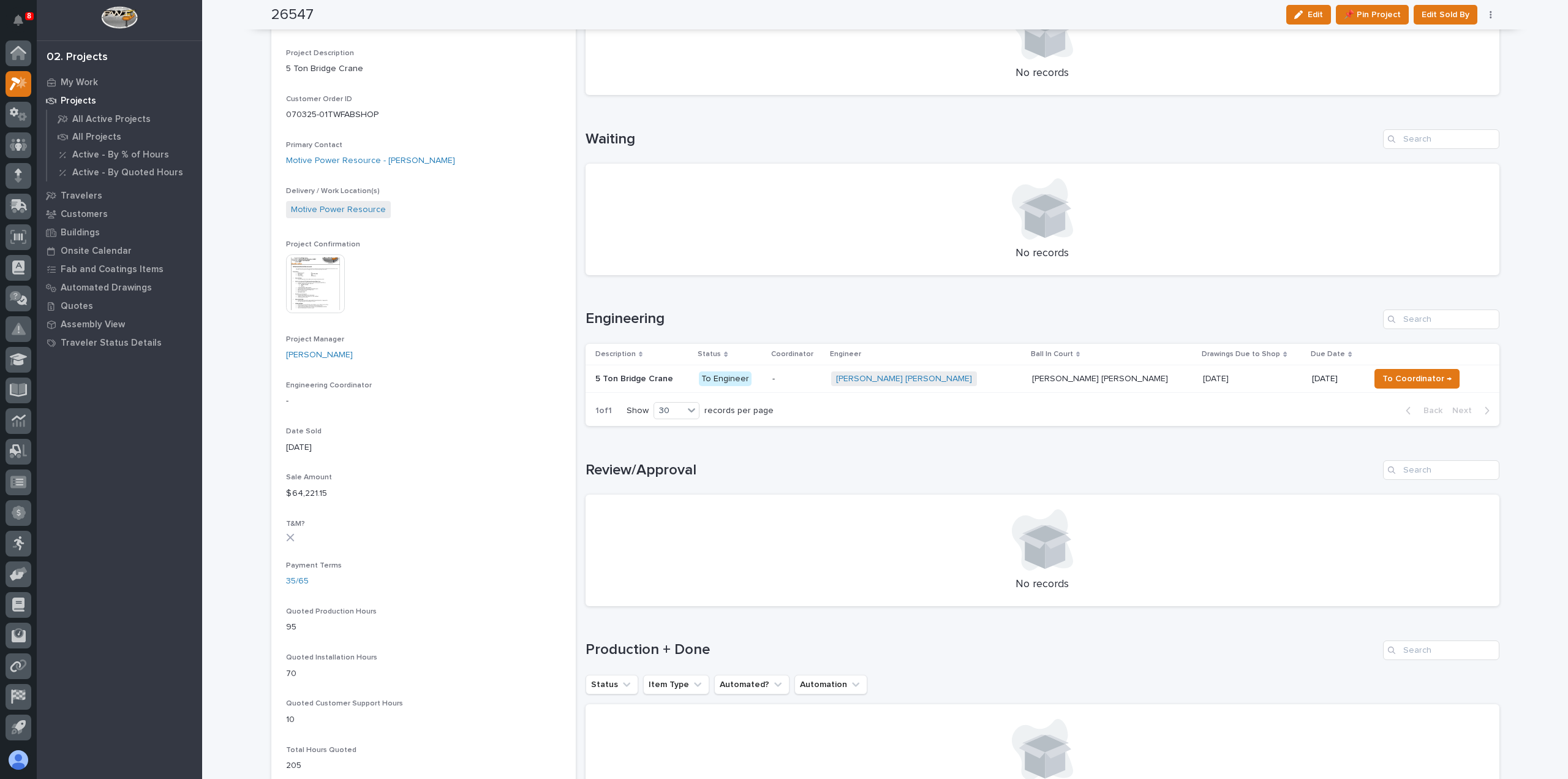
click at [967, 381] on div "Ben Lee Miller + 0" at bounding box center [926, 379] width 191 height 15
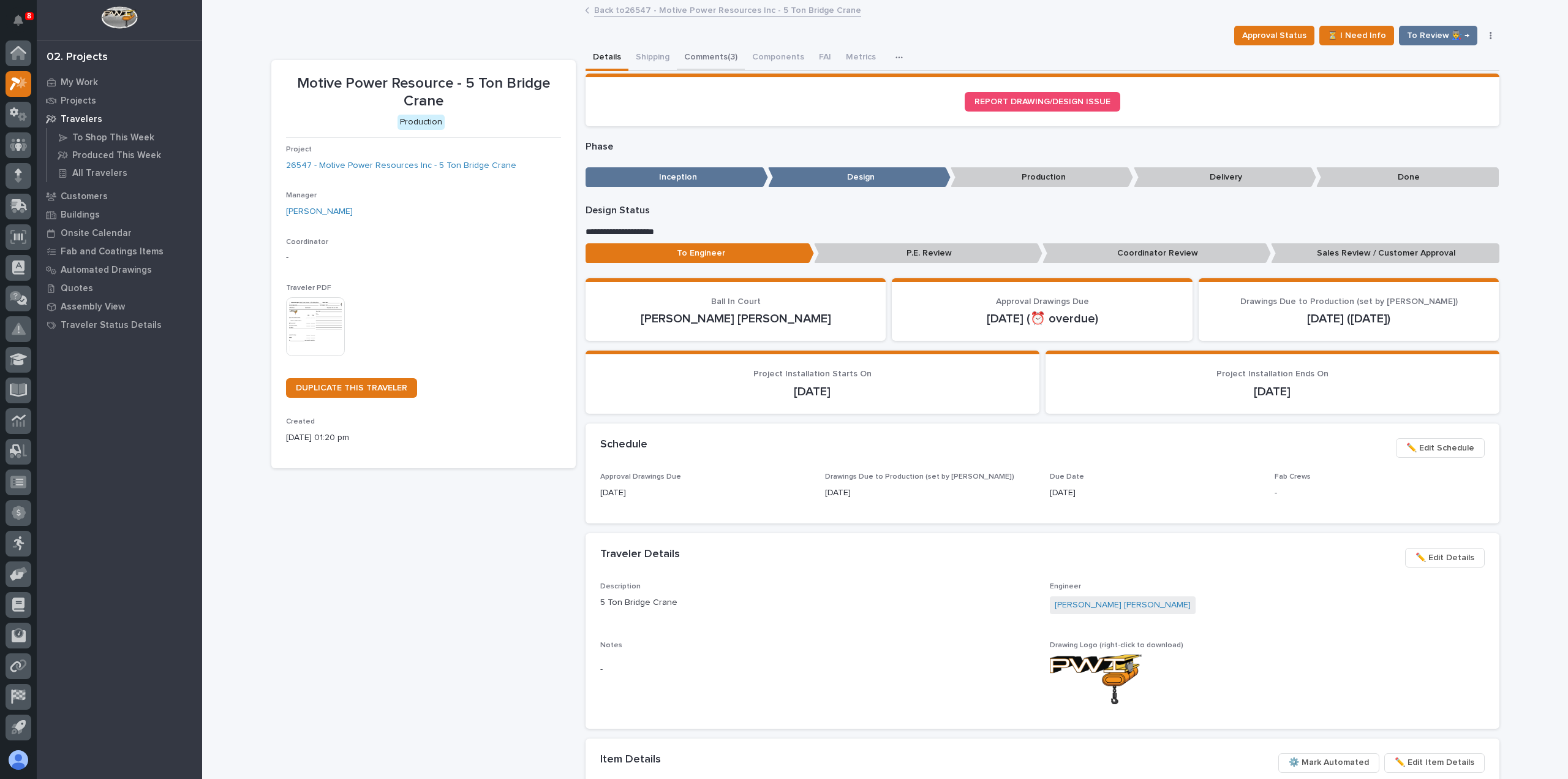
click at [713, 57] on button "Comments (3)" at bounding box center [711, 58] width 68 height 26
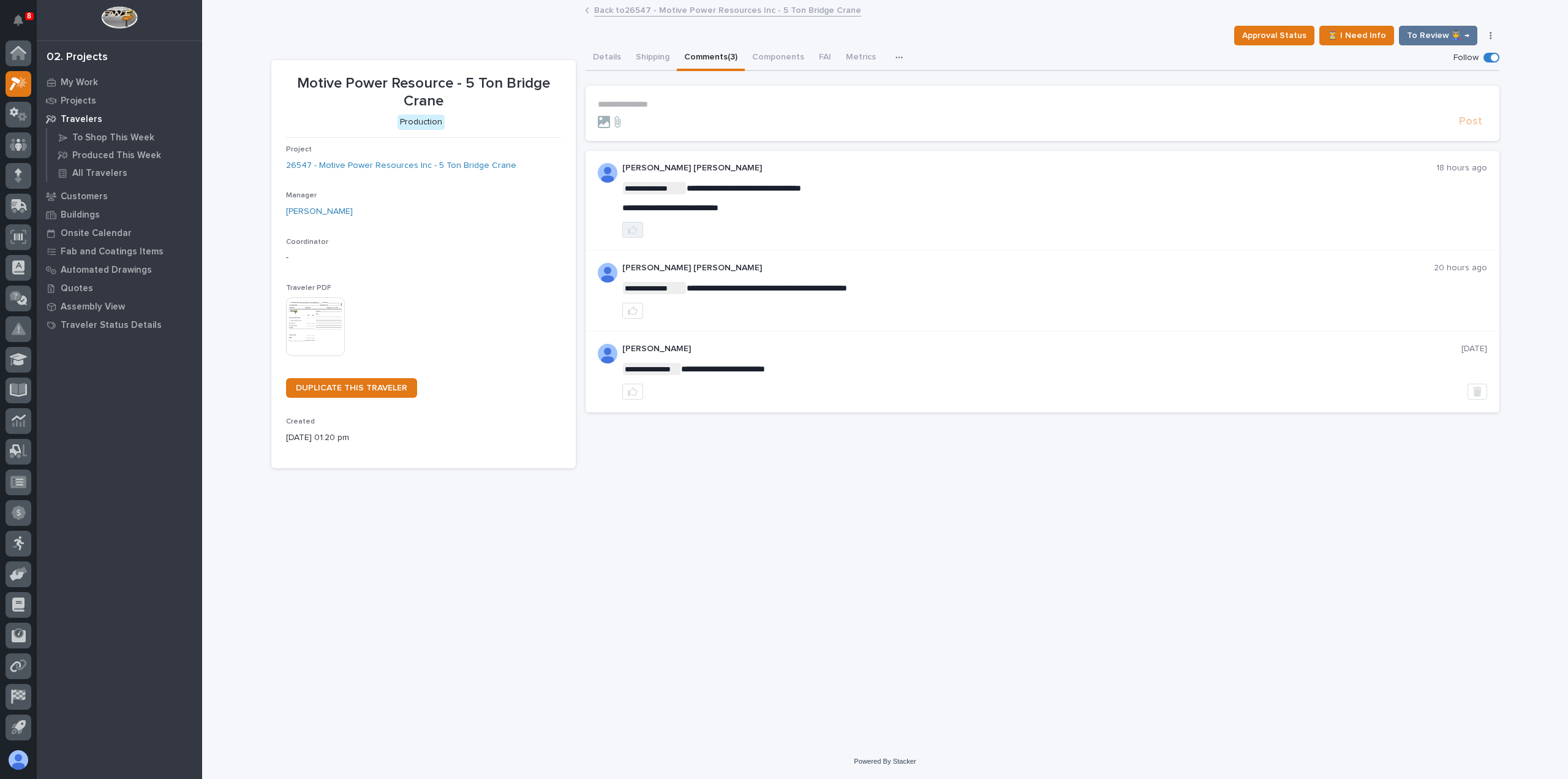
click at [632, 229] on icon "button" at bounding box center [633, 230] width 10 height 10
click at [616, 8] on link "Back to 26547 - Motive Power Resources Inc - 5 Ton Bridge Crane" at bounding box center [728, 9] width 267 height 14
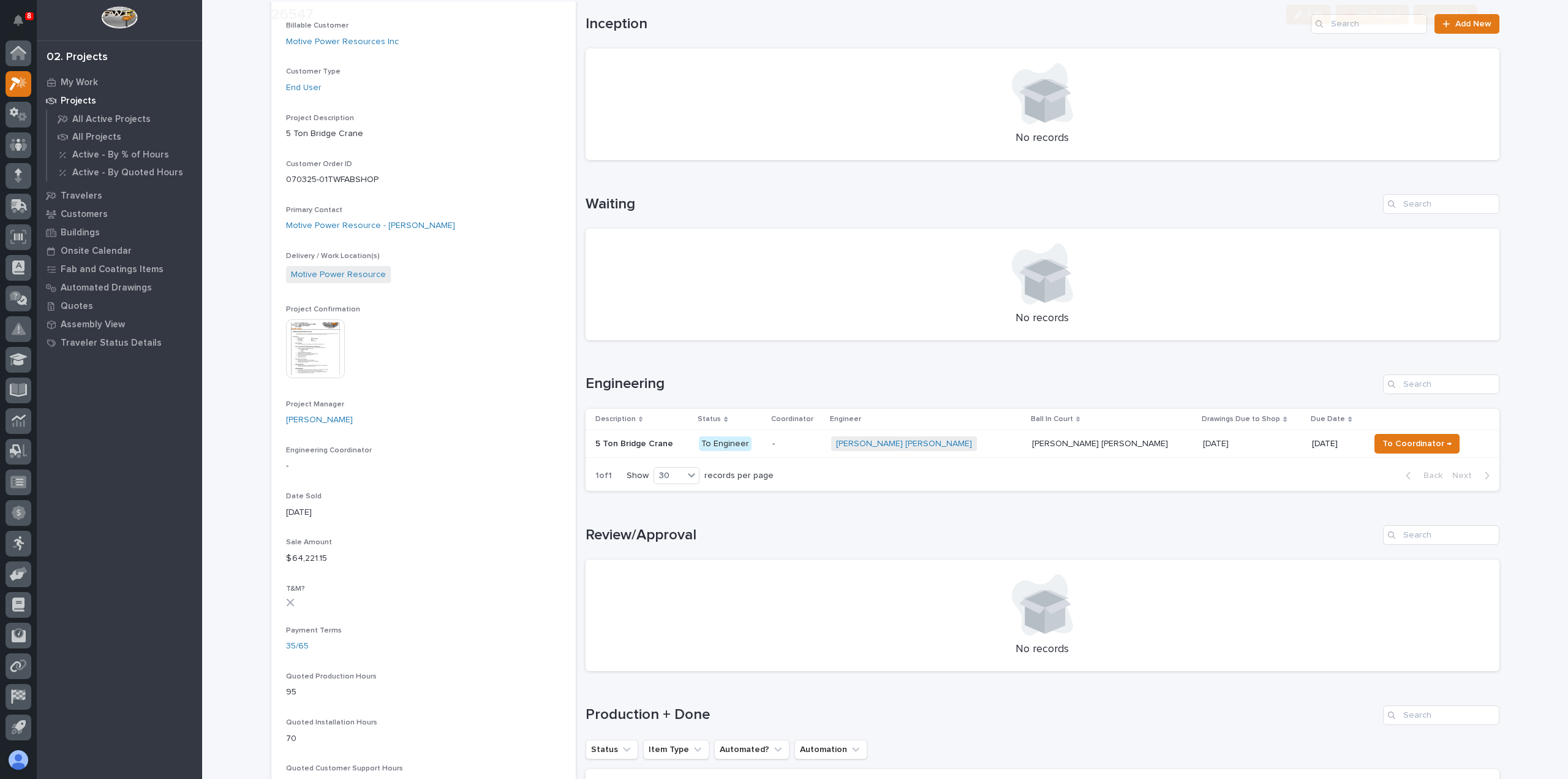
scroll to position [245, 0]
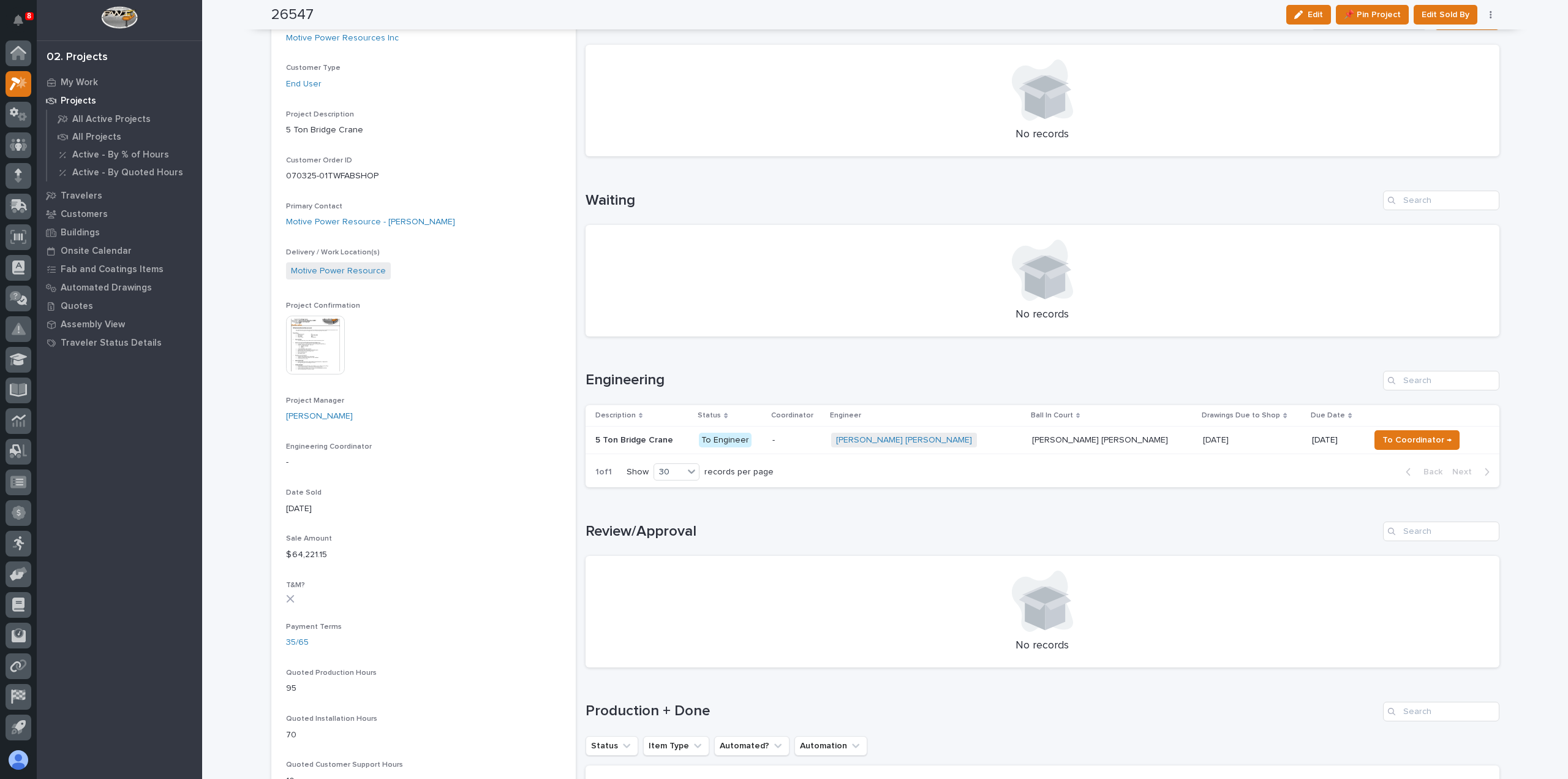
click at [821, 442] on p "-" at bounding box center [797, 440] width 49 height 10
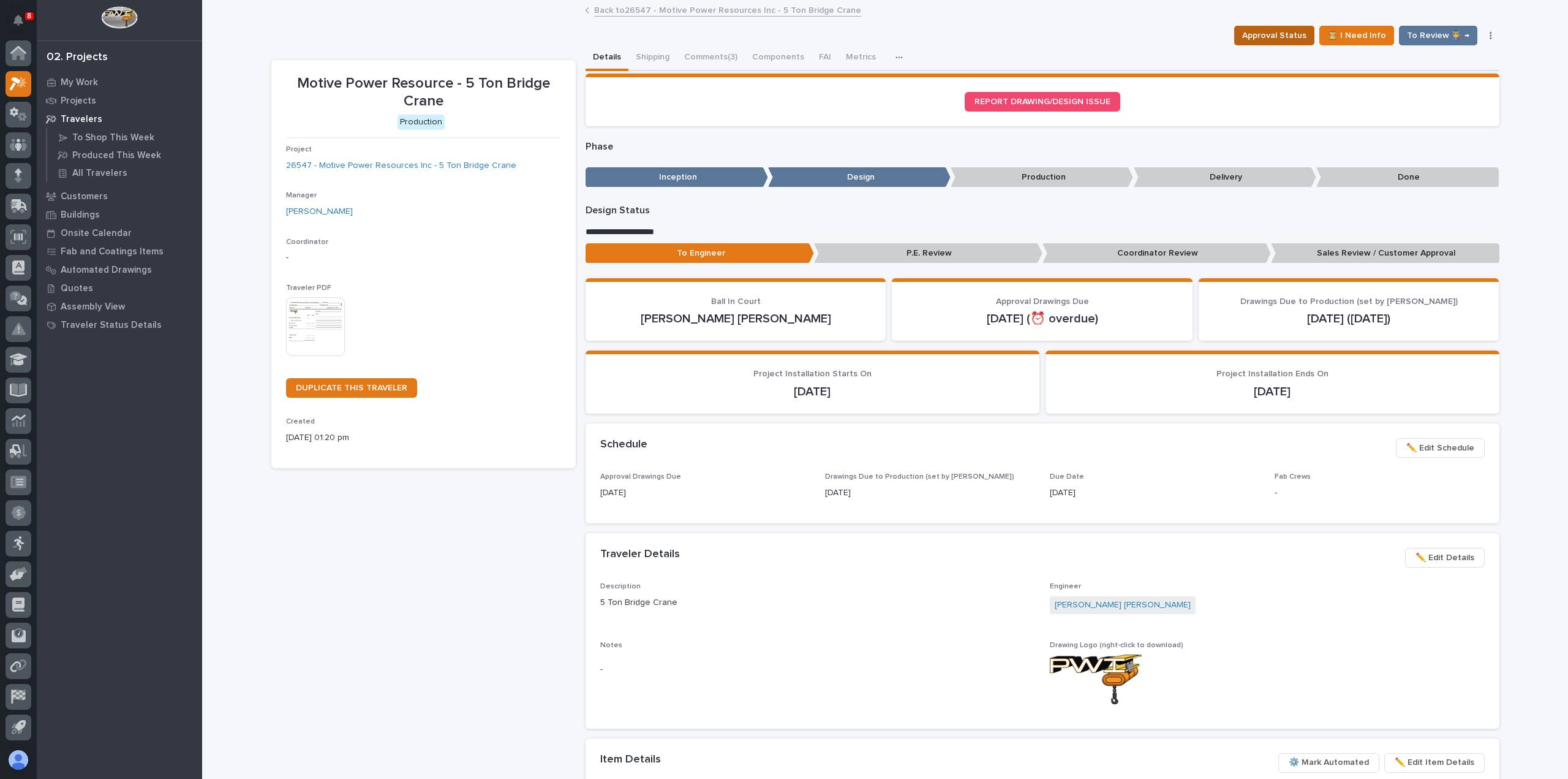
click at [1281, 38] on span "Approval Status" at bounding box center [1275, 35] width 65 height 14
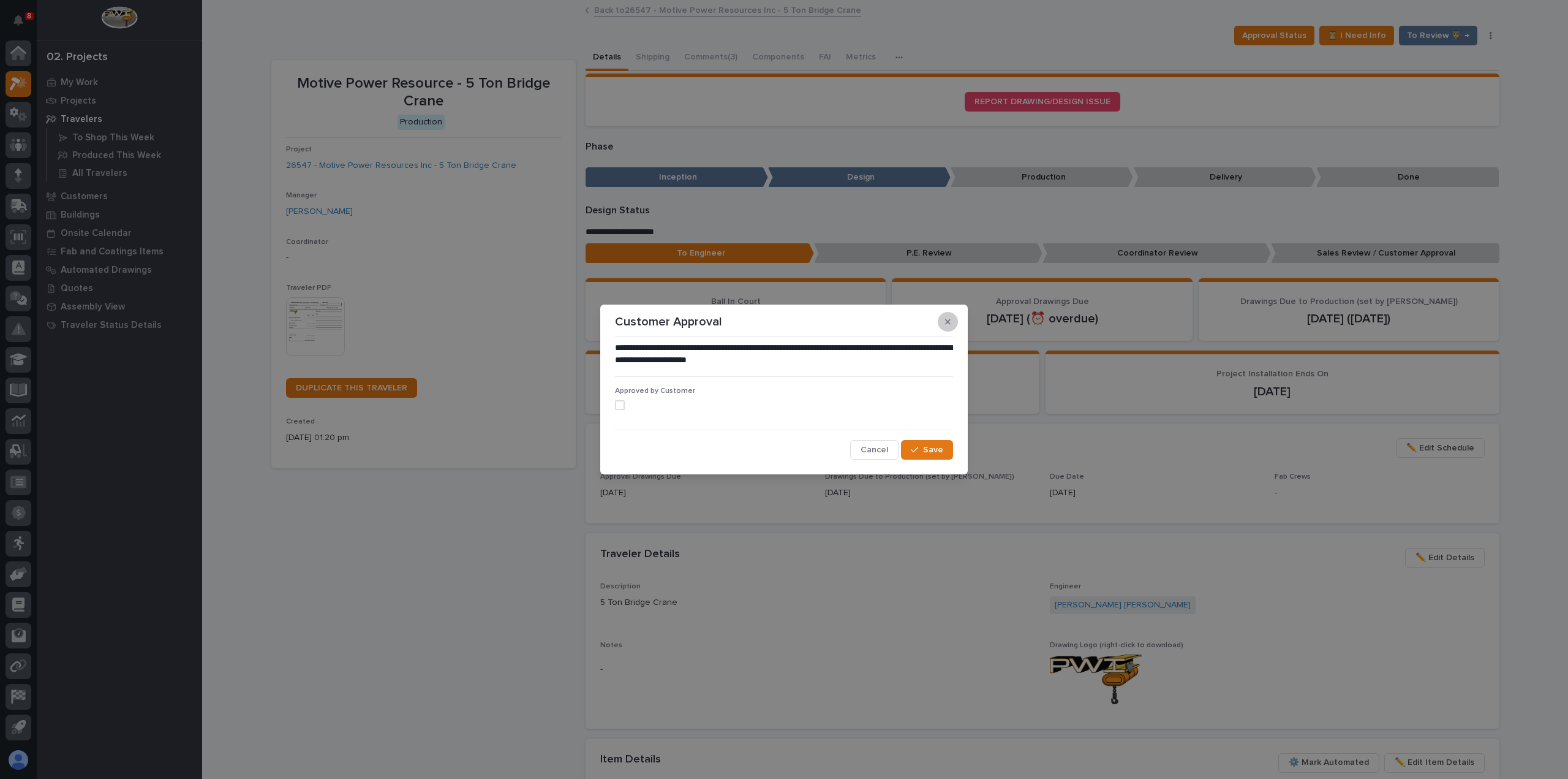
click at [949, 324] on icon "button" at bounding box center [948, 322] width 6 height 8
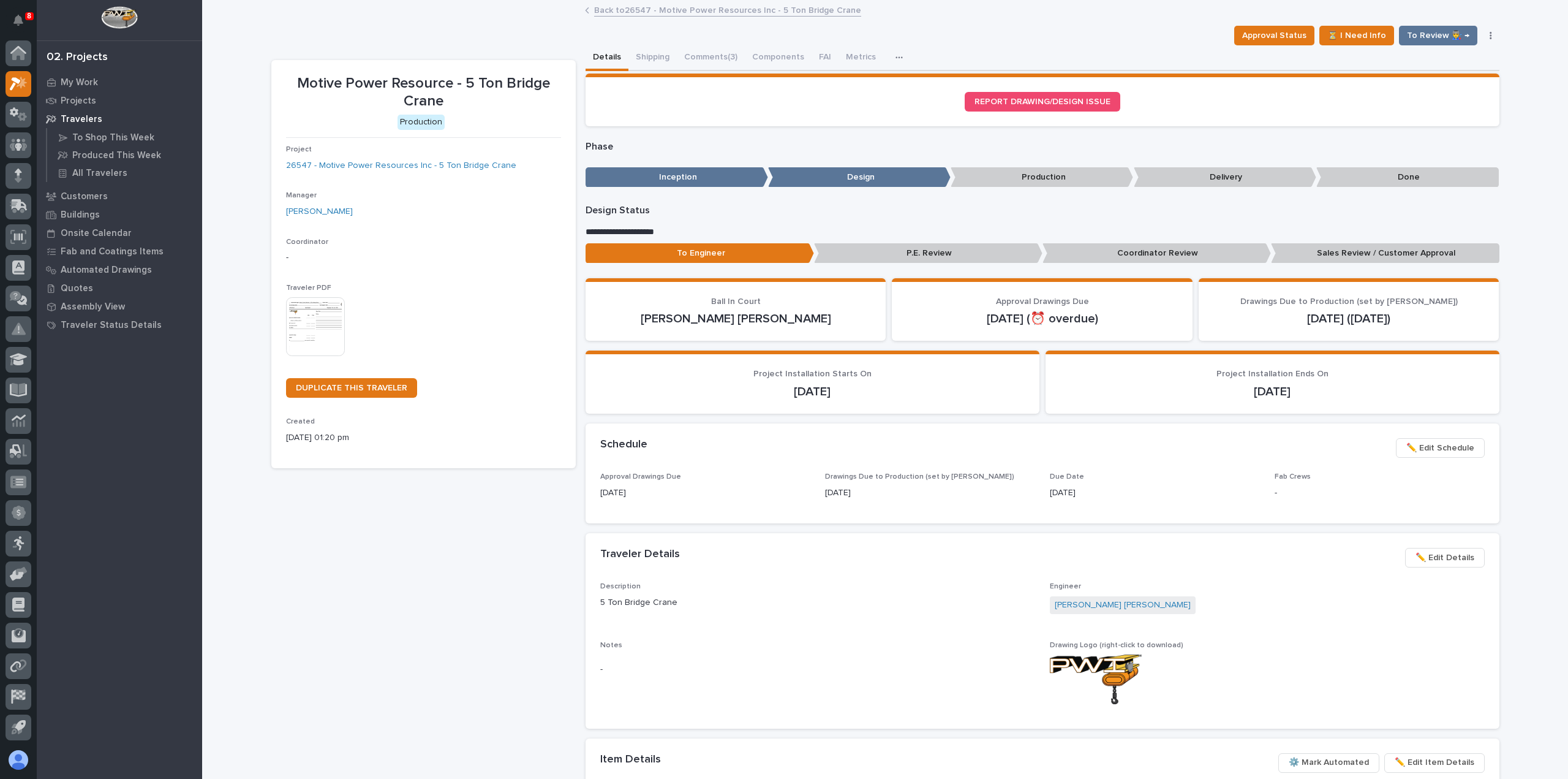
click at [1487, 35] on button "button" at bounding box center [1491, 35] width 17 height 8
click at [1081, 34] on div "Approval Status ⏳ I Need Info To Review 👨‍🏭 → Hold Cancel Change Traveler Type …" at bounding box center [886, 35] width 1229 height 19
click at [700, 10] on link "Back to 26547 - Motive Power Resources Inc - 5 Ton Bridge Crane" at bounding box center [728, 9] width 267 height 14
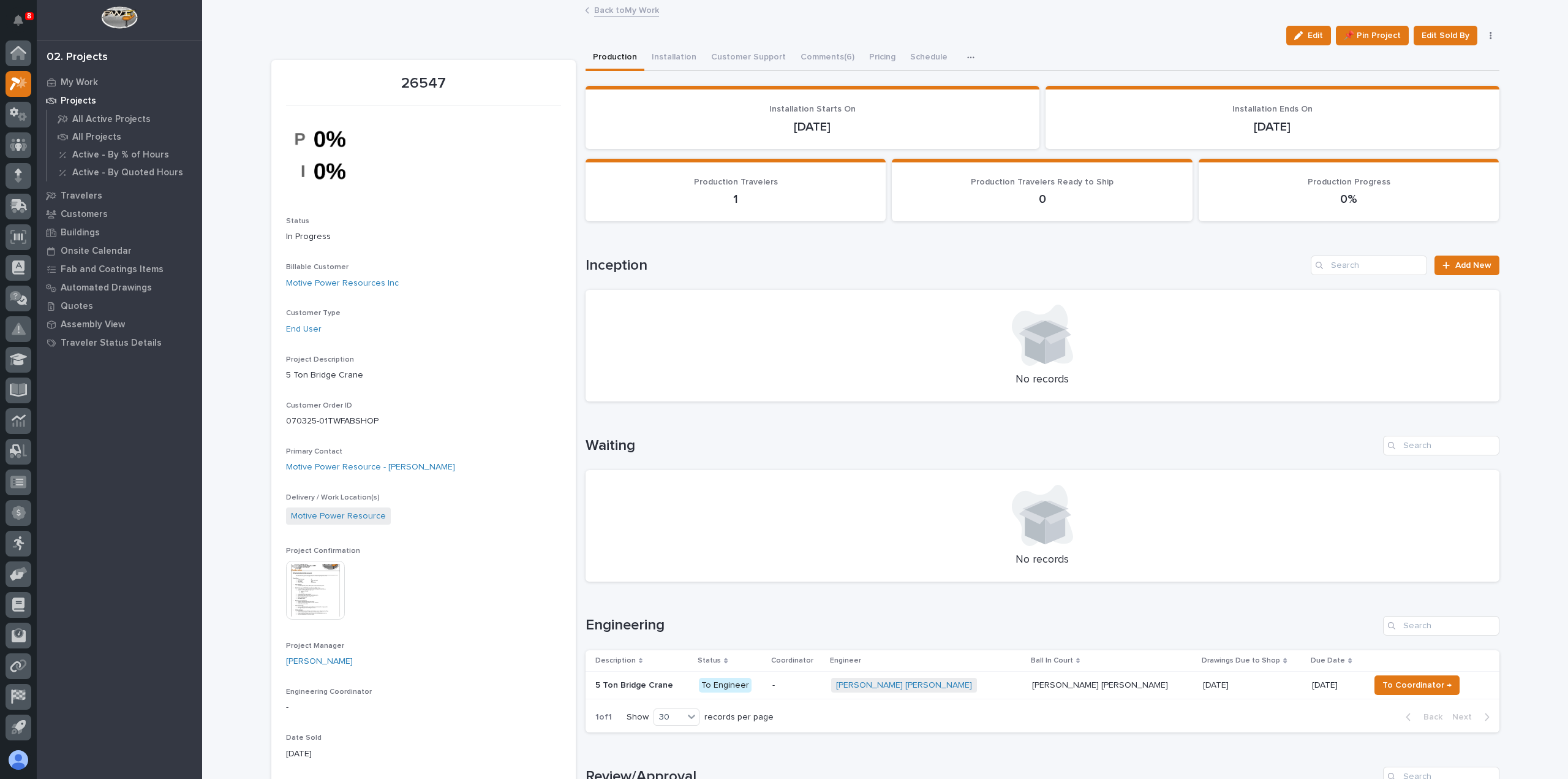
click at [618, 13] on link "Back to My Work" at bounding box center [626, 9] width 65 height 14
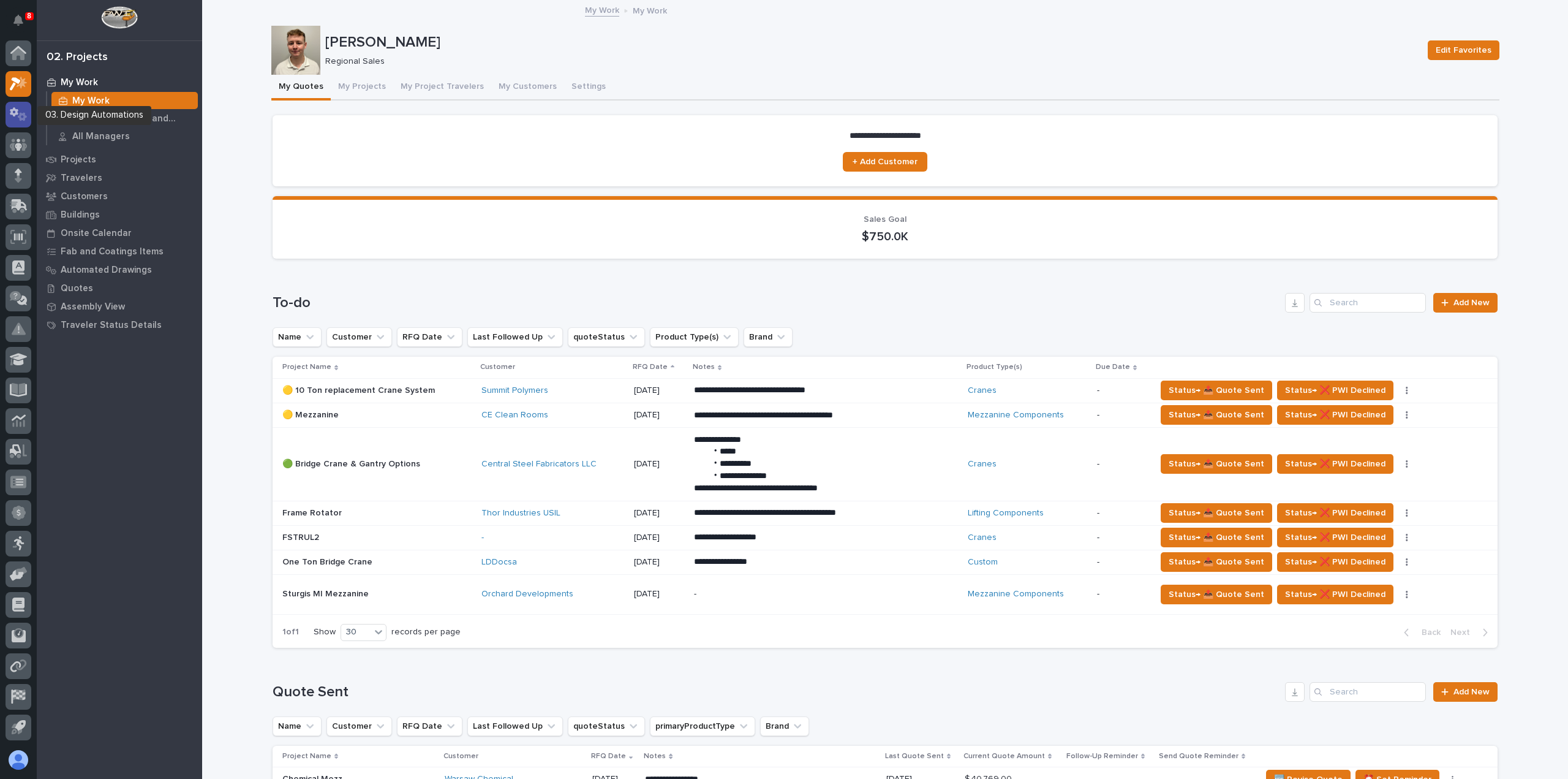
click at [10, 113] on icon at bounding box center [18, 114] width 18 height 14
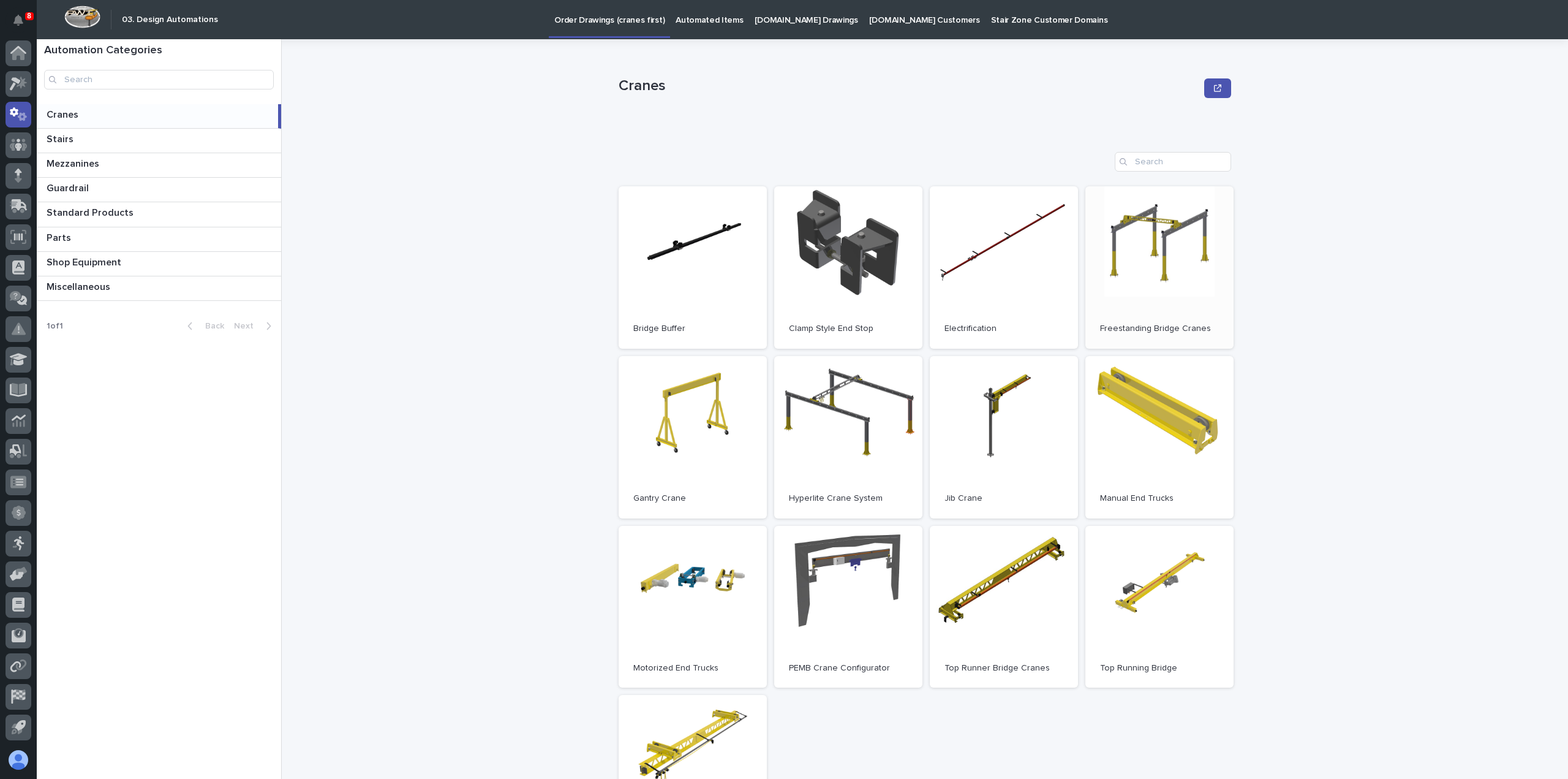
click at [1192, 245] on link "Open" at bounding box center [1160, 267] width 148 height 162
